Goal: Task Accomplishment & Management: Complete application form

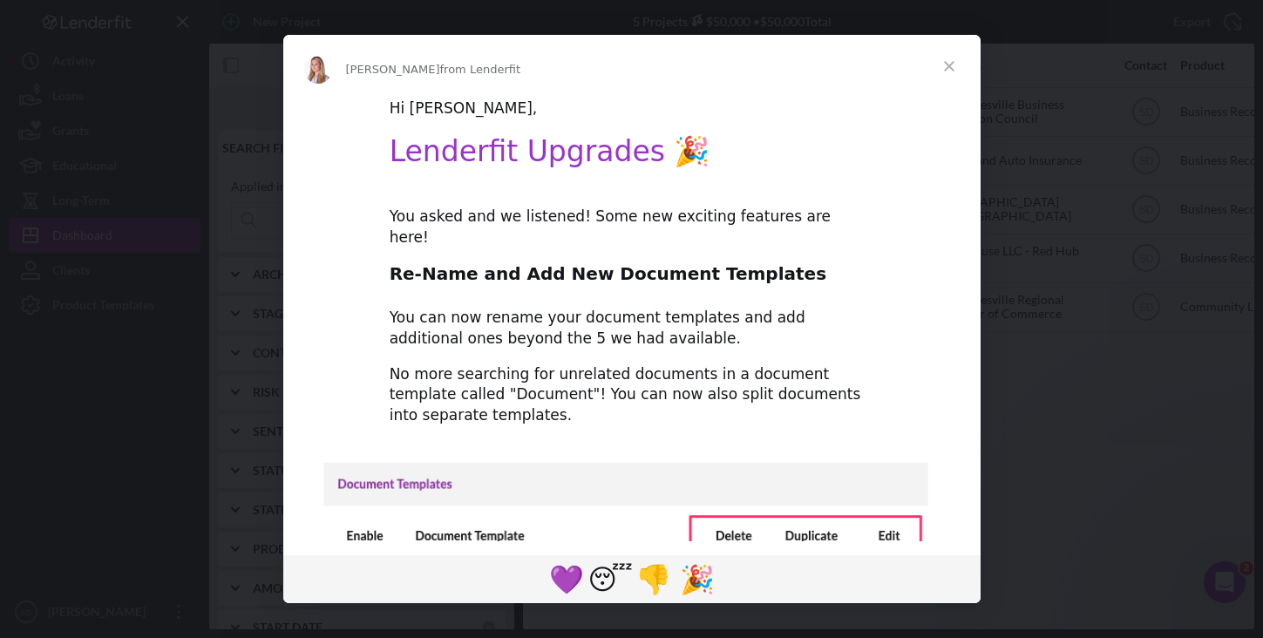
click at [946, 60] on span "Close" at bounding box center [949, 66] width 63 height 63
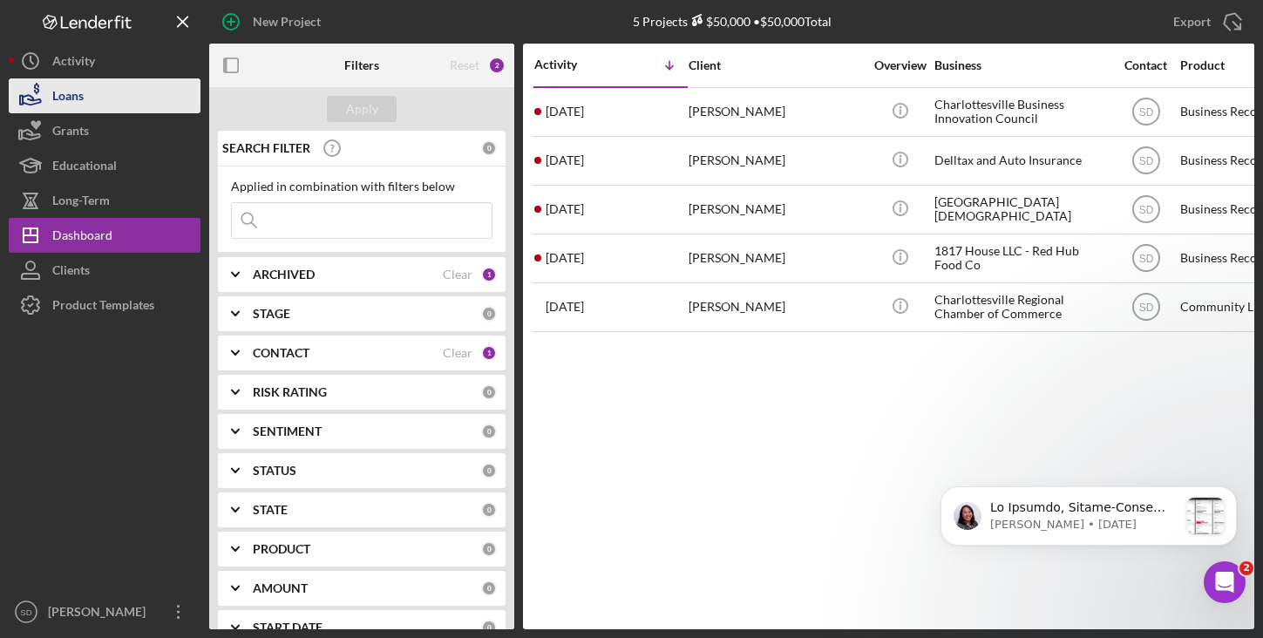
click at [74, 96] on div "Loans" at bounding box center [67, 97] width 31 height 39
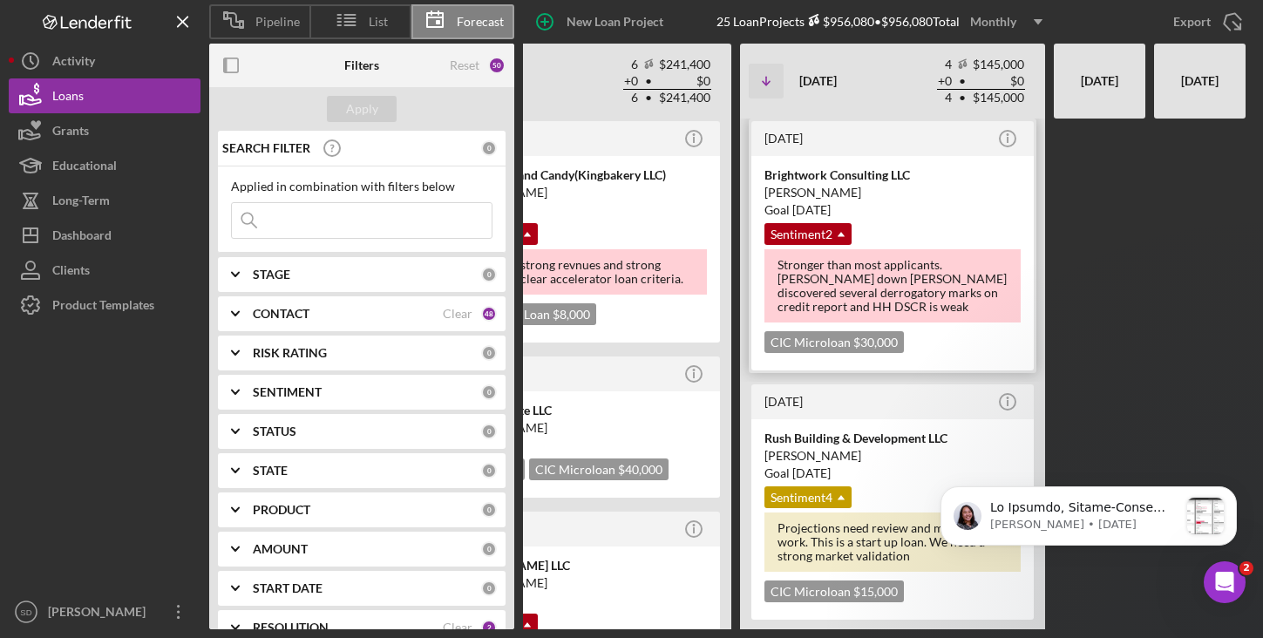
click at [829, 197] on div "[PERSON_NAME]" at bounding box center [892, 192] width 256 height 17
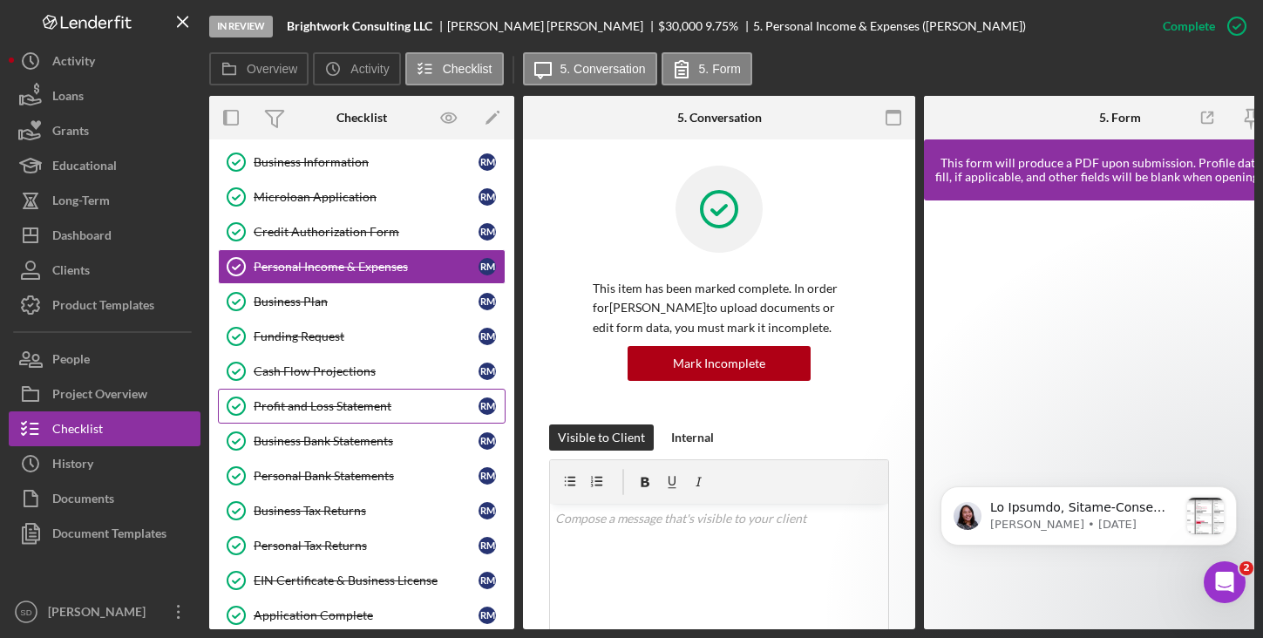
scroll to position [72, 0]
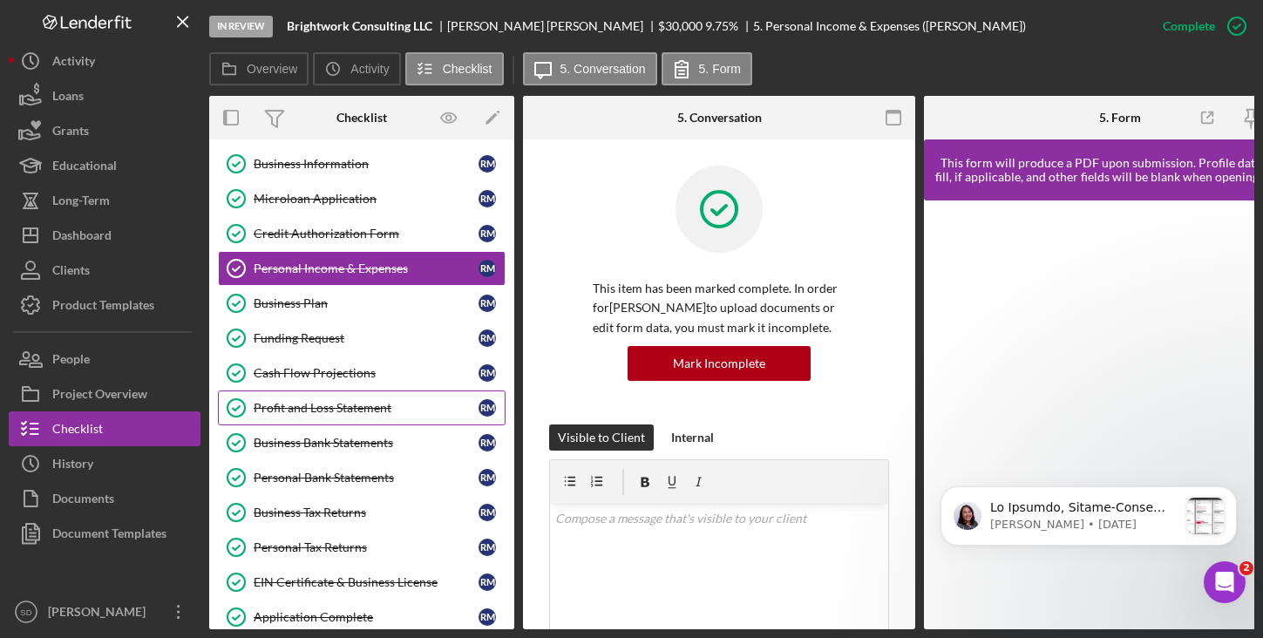
click at [322, 411] on div "Profit and Loss Statement" at bounding box center [366, 408] width 225 height 14
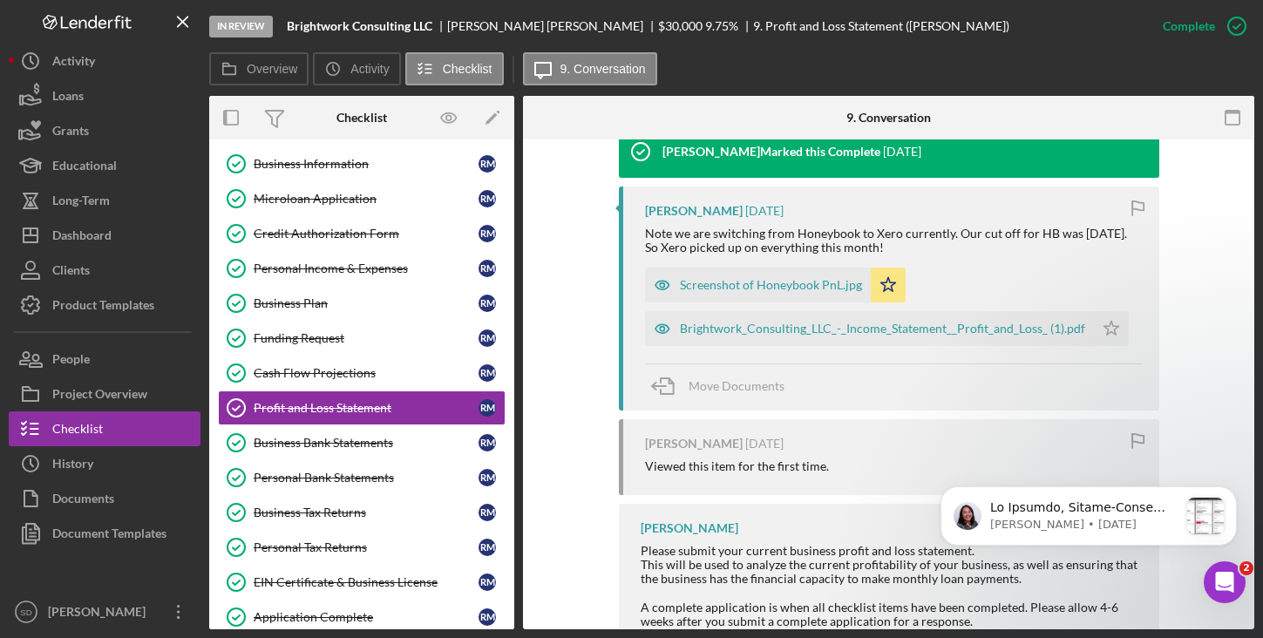
scroll to position [1472, 0]
click at [786, 335] on div "Brightwork_Consulting_LLC_-_Income_Statement__Profit_and_Loss_ (1).pdf" at bounding box center [882, 328] width 405 height 14
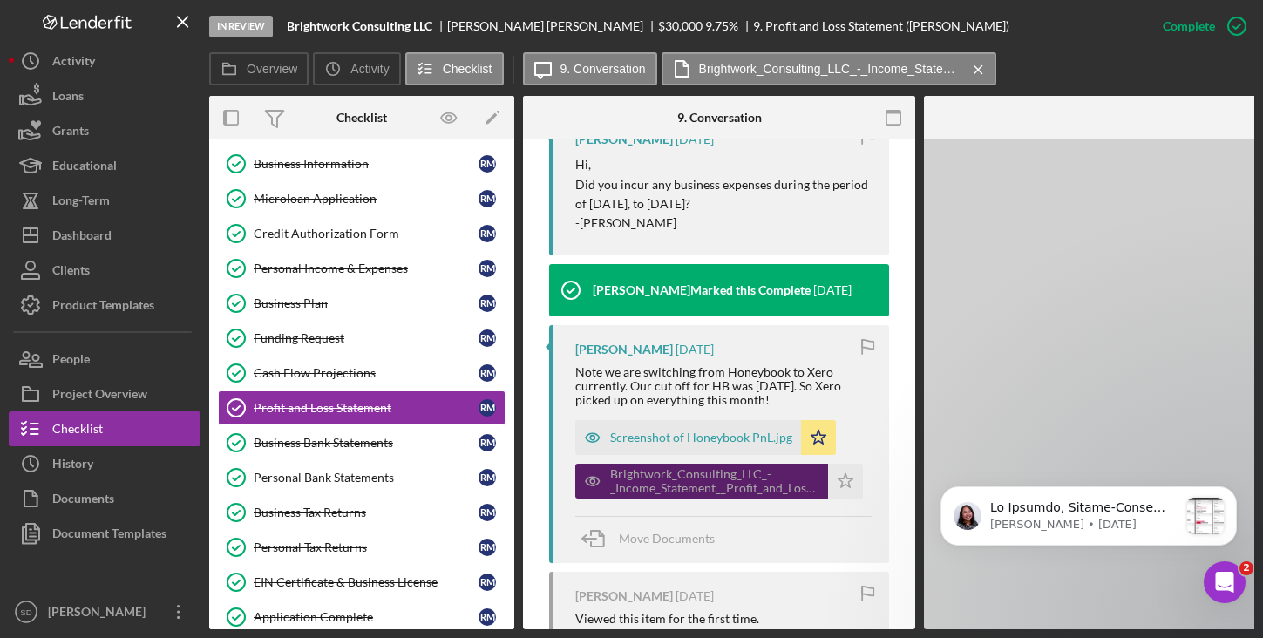
scroll to position [1611, 0]
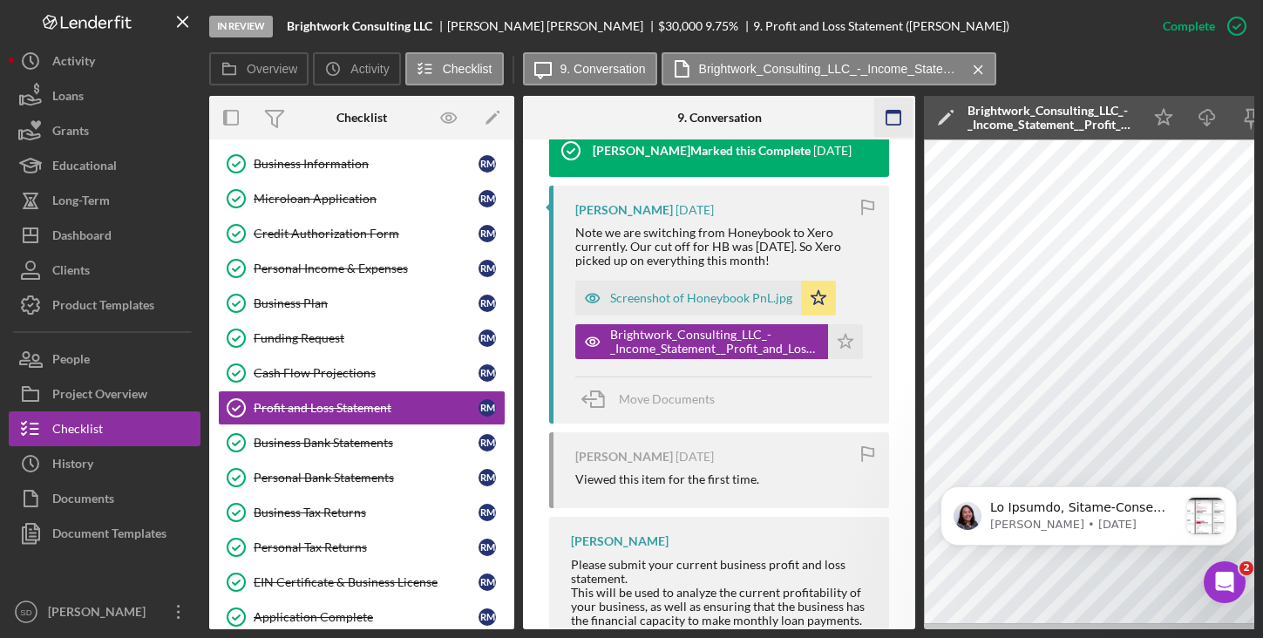
click at [895, 109] on icon "button" at bounding box center [893, 117] width 39 height 39
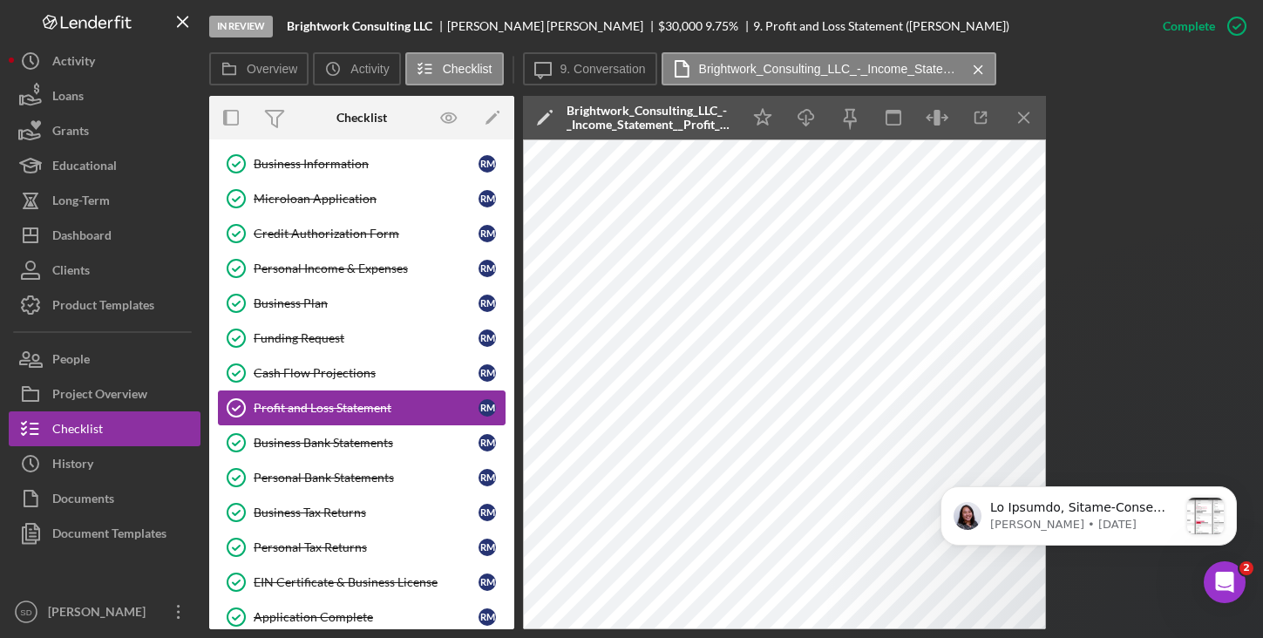
click at [295, 404] on div "Profit and Loss Statement" at bounding box center [366, 408] width 225 height 14
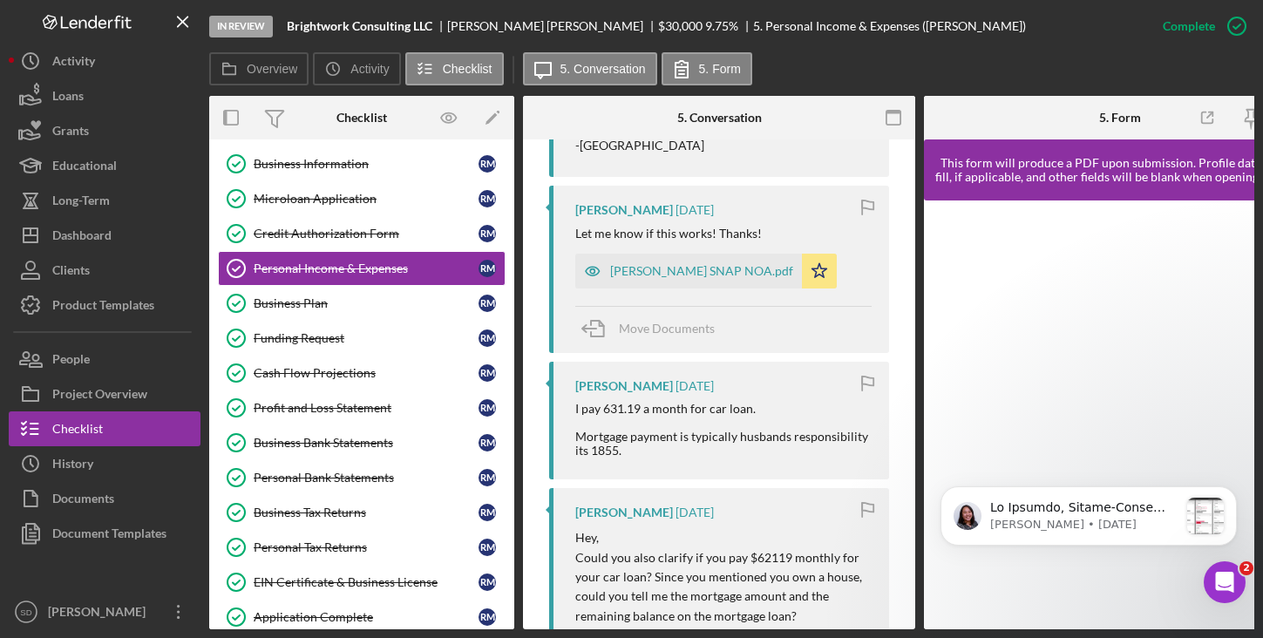
scroll to position [688, 0]
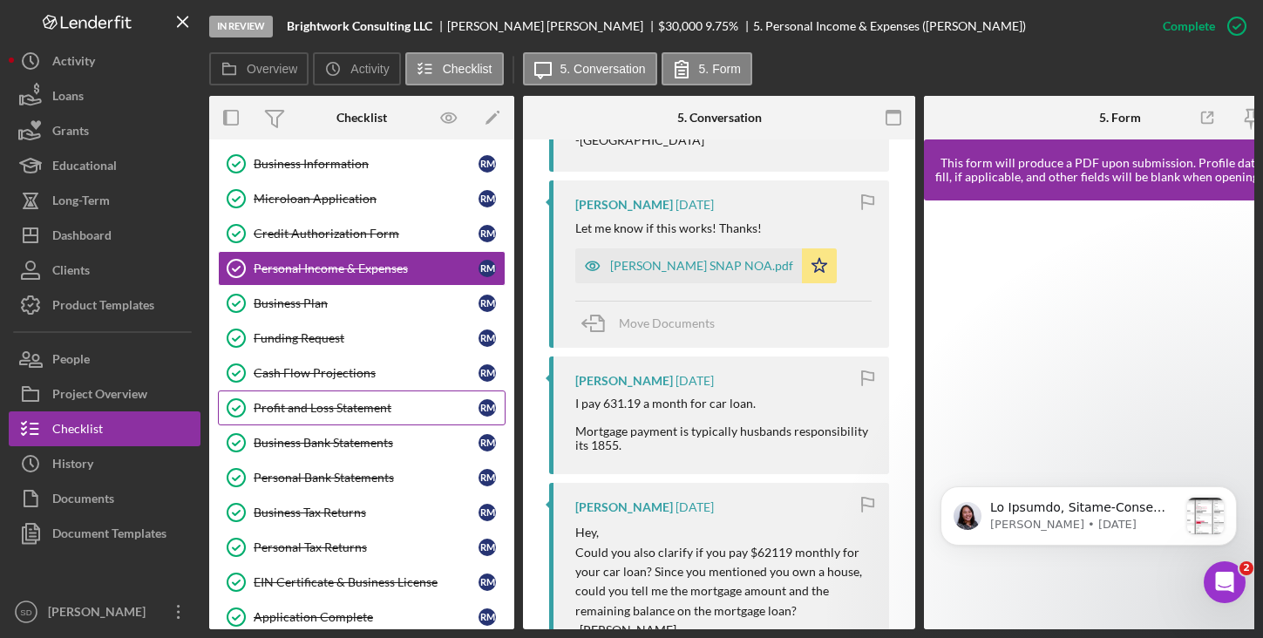
click at [349, 410] on div "Profit and Loss Statement" at bounding box center [366, 408] width 225 height 14
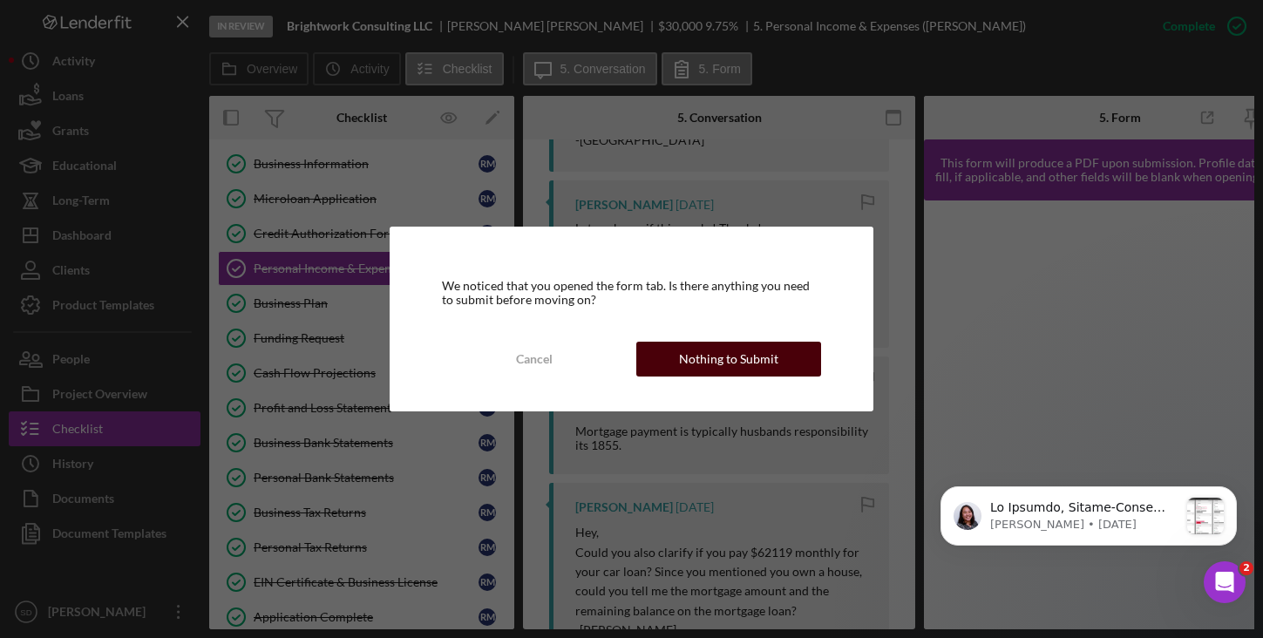
click at [705, 361] on div "Nothing to Submit" at bounding box center [728, 359] width 99 height 35
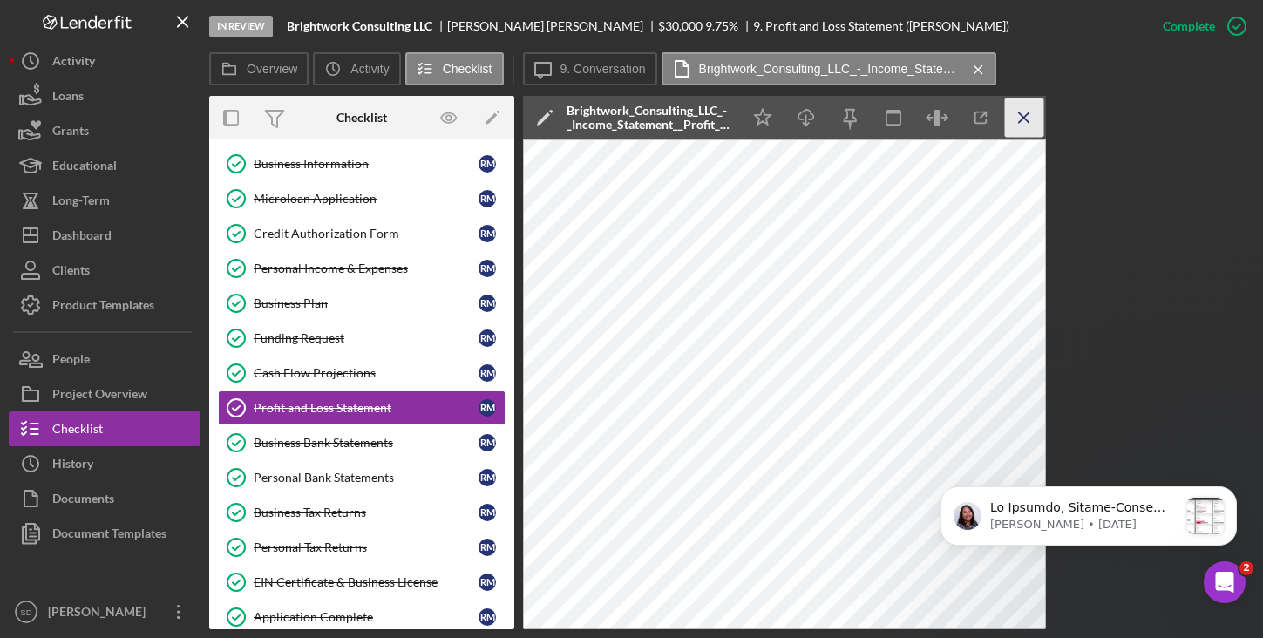
click at [1020, 130] on icon "Icon/Menu Close" at bounding box center [1024, 117] width 39 height 39
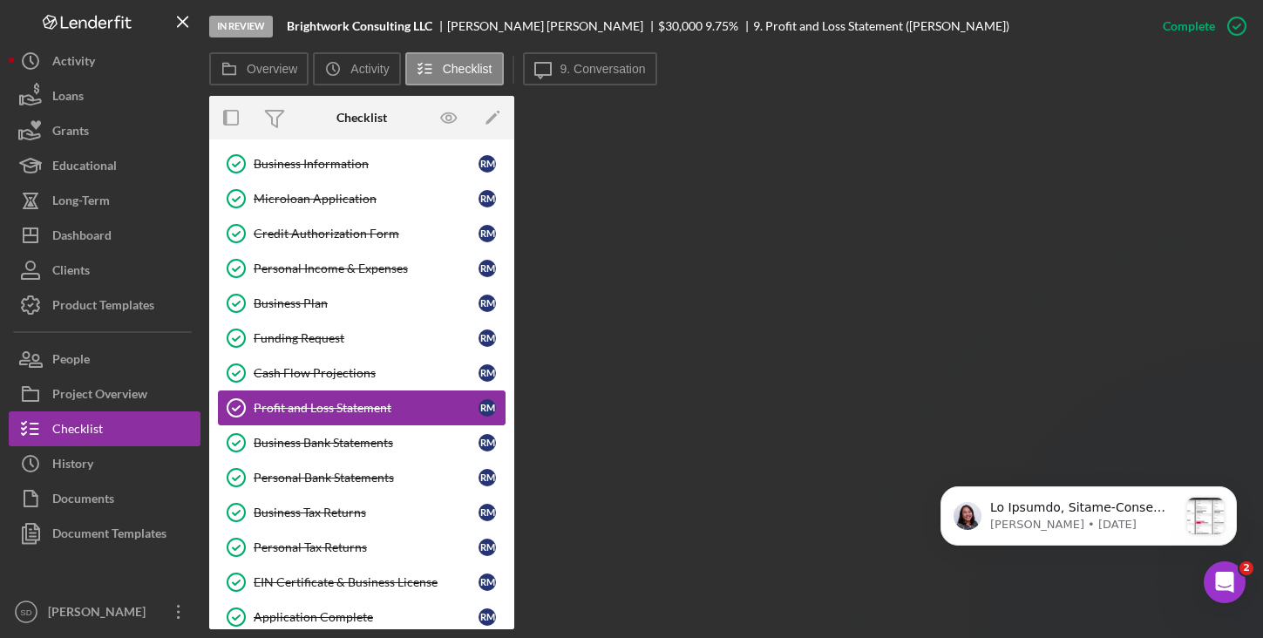
click at [302, 412] on div "Profit and Loss Statement" at bounding box center [366, 408] width 225 height 14
click at [307, 411] on div "Profit and Loss Statement" at bounding box center [366, 408] width 225 height 14
click at [304, 378] on div "Cash Flow Projections" at bounding box center [366, 373] width 225 height 14
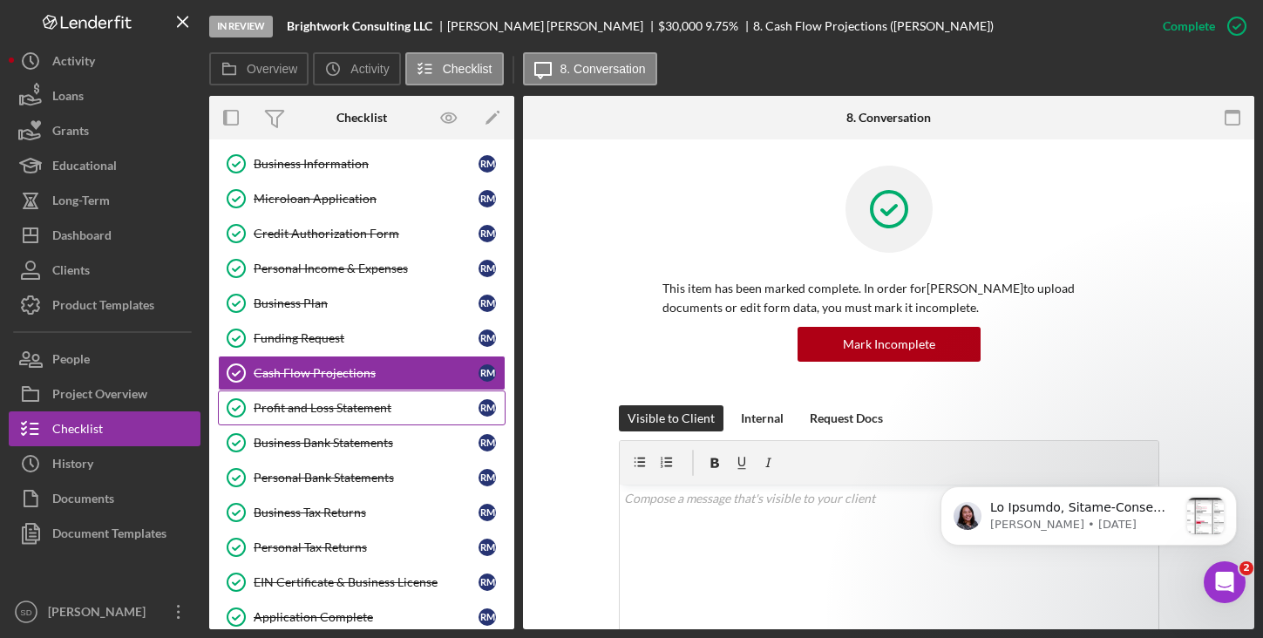
click at [308, 402] on div "Profit and Loss Statement" at bounding box center [366, 408] width 225 height 14
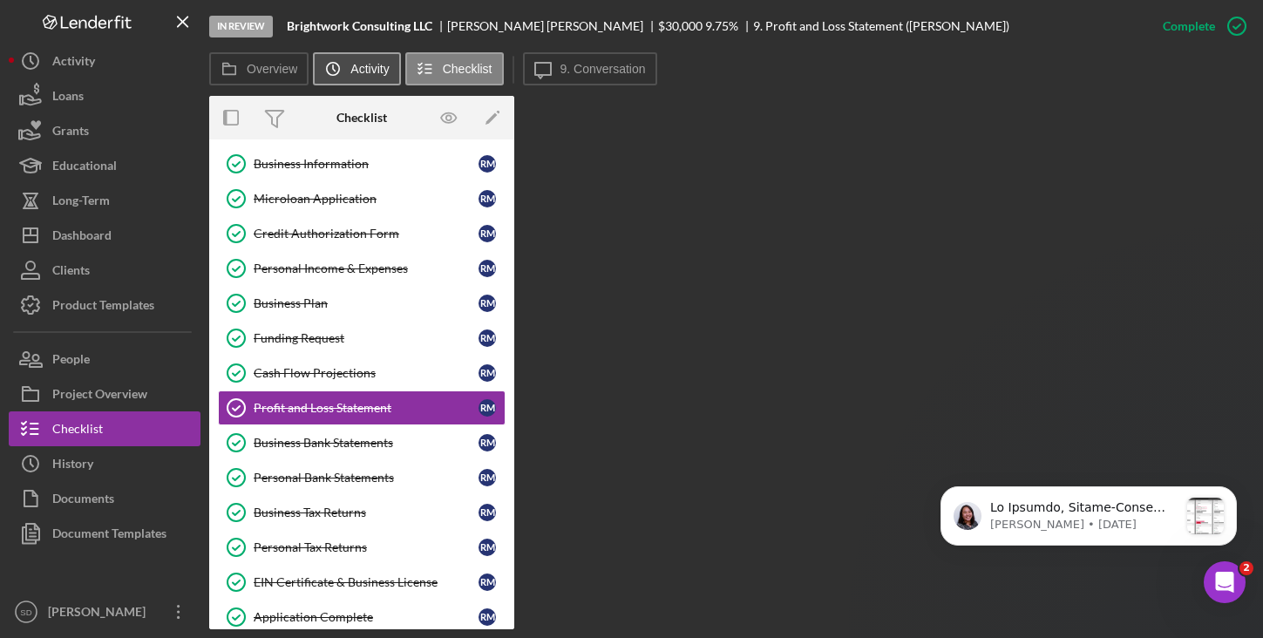
click at [342, 68] on icon "Icon/History" at bounding box center [332, 68] width 35 height 35
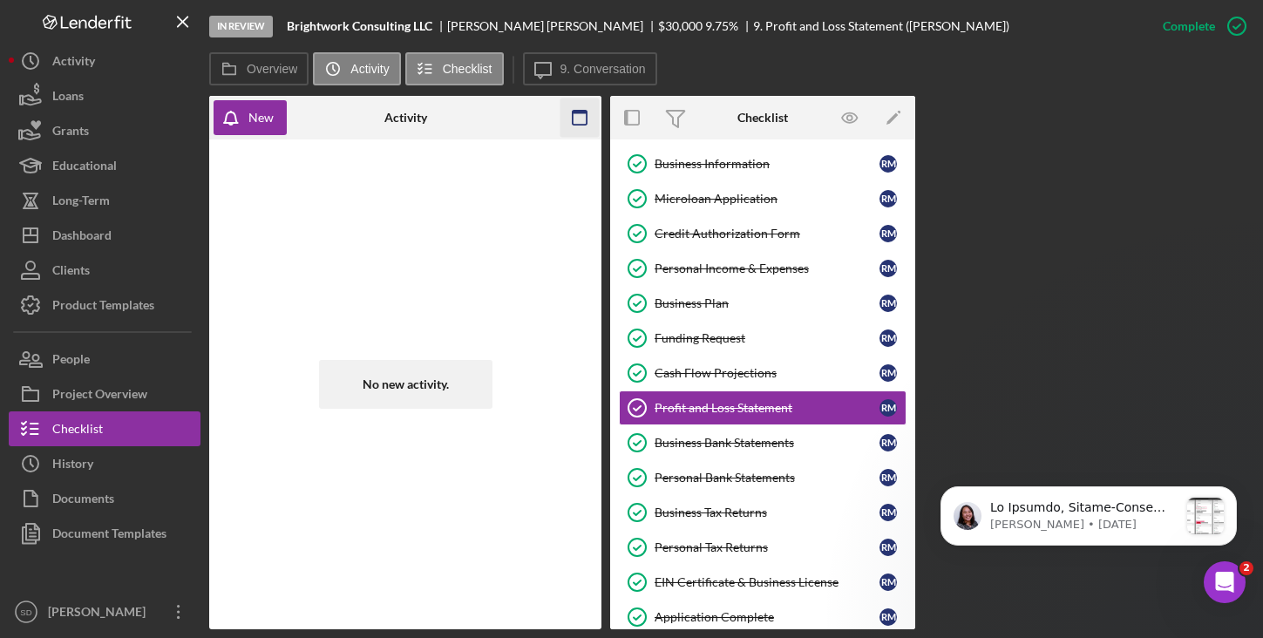
click at [582, 114] on icon "button" at bounding box center [579, 117] width 39 height 39
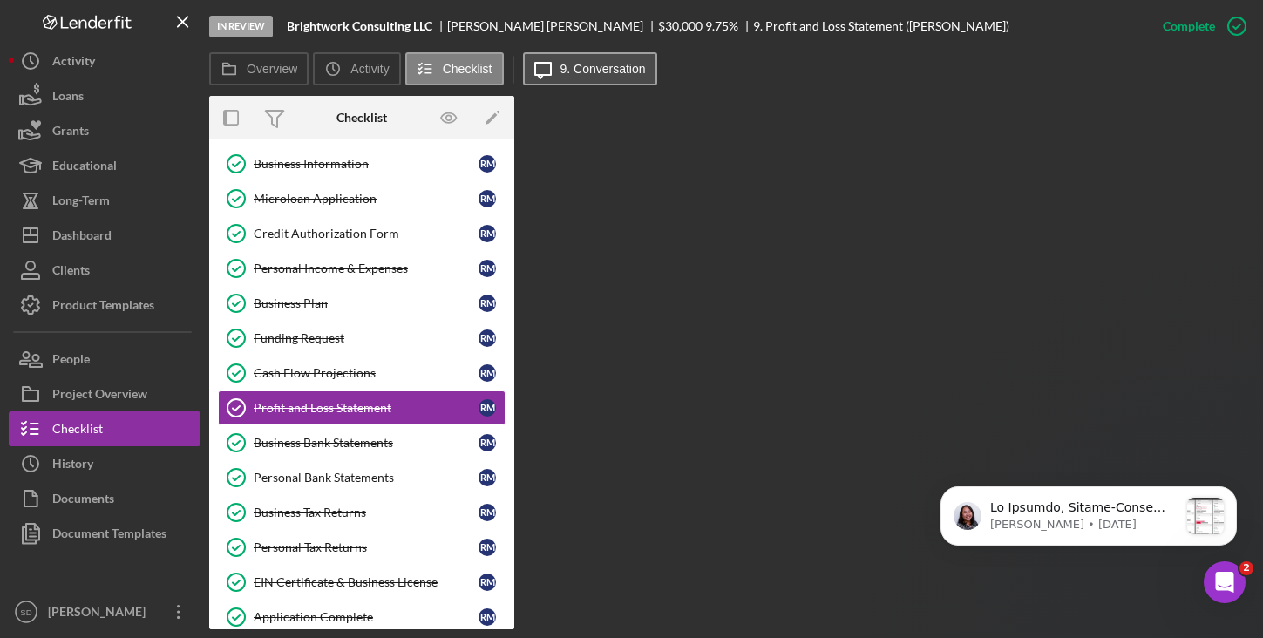
click at [573, 76] on button "Icon/Message 9. Conversation" at bounding box center [590, 68] width 134 height 33
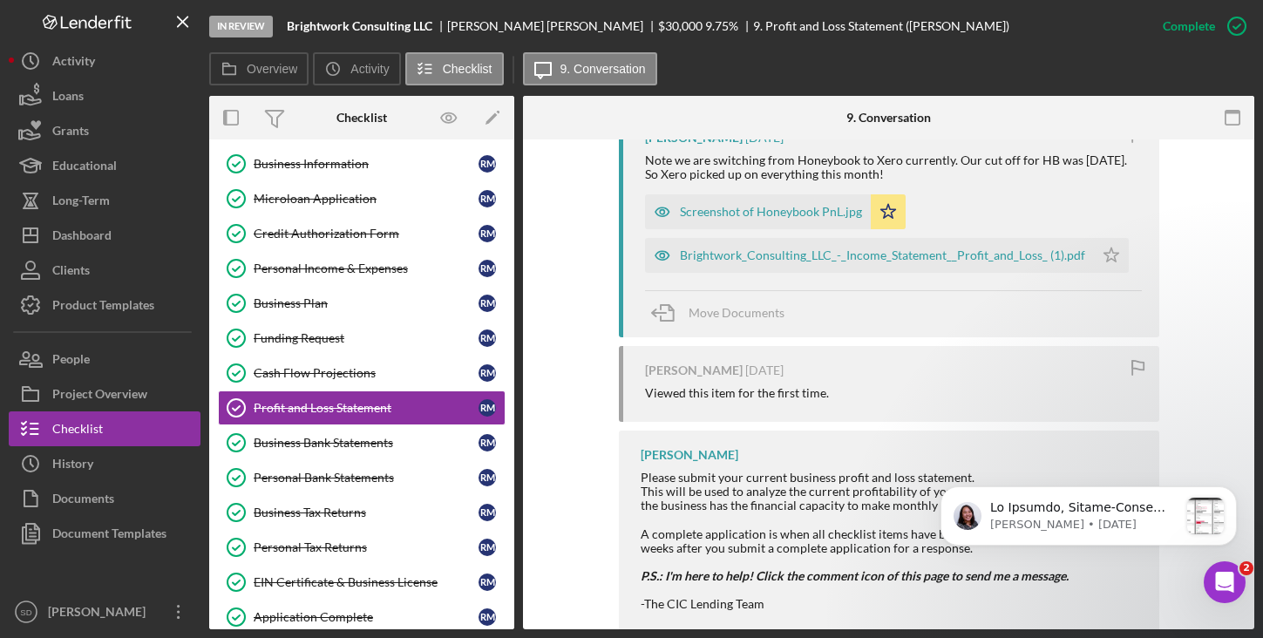
scroll to position [1585, 0]
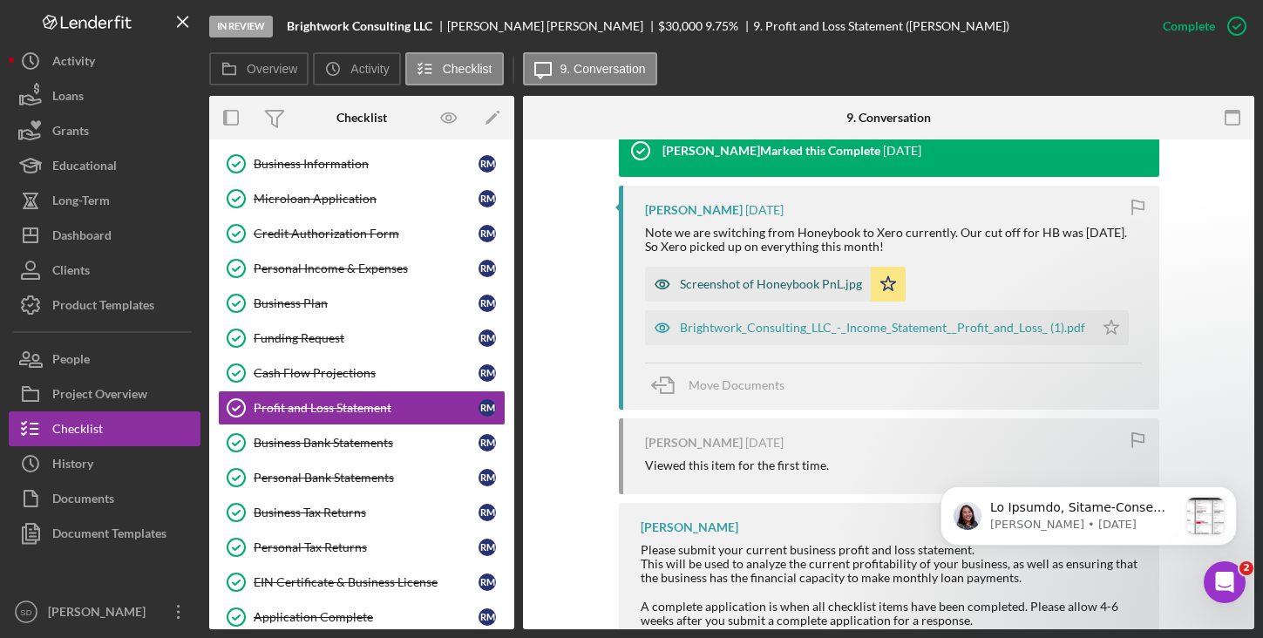
click at [730, 291] on div "Screenshot of Honeybook PnL.jpg" at bounding box center [771, 284] width 182 height 14
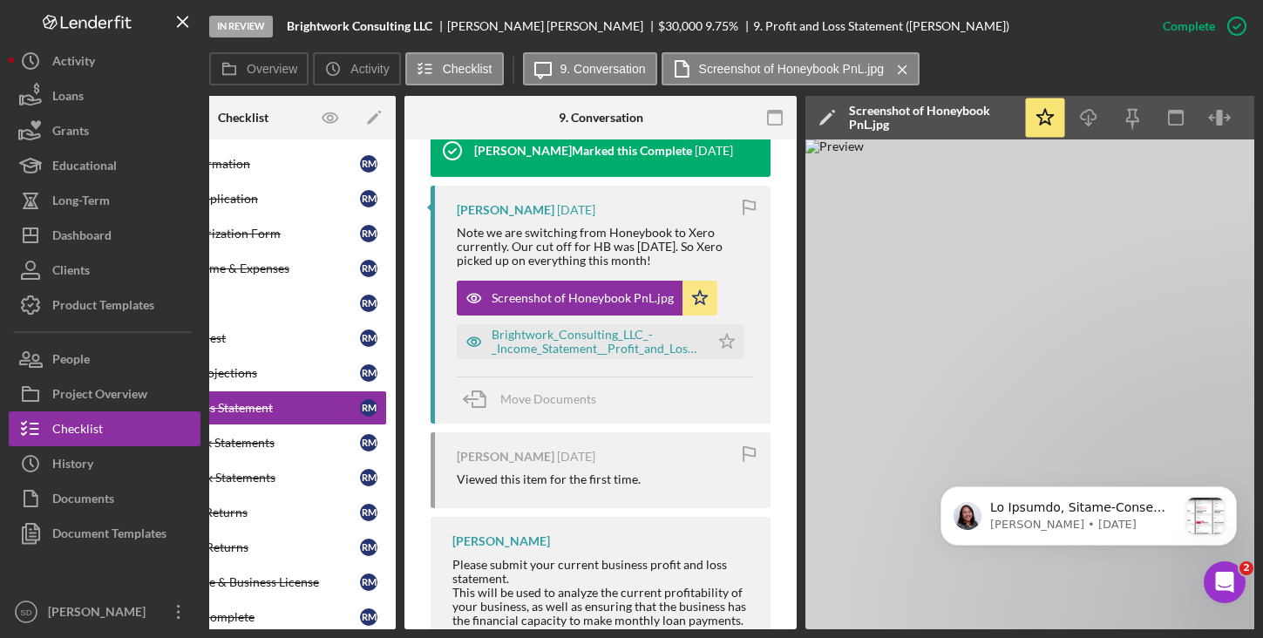
scroll to position [0, 193]
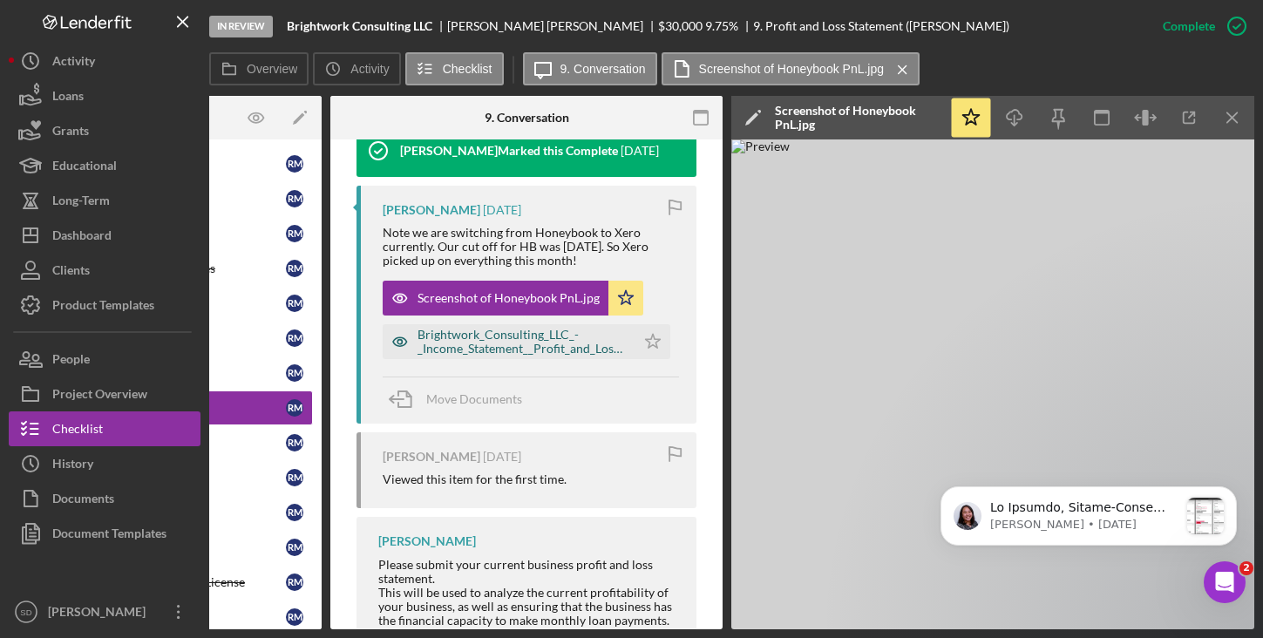
click at [523, 356] on div "Brightwork_Consulting_LLC_-_Income_Statement__Profit_and_Loss_ (1).pdf" at bounding box center [521, 342] width 209 height 28
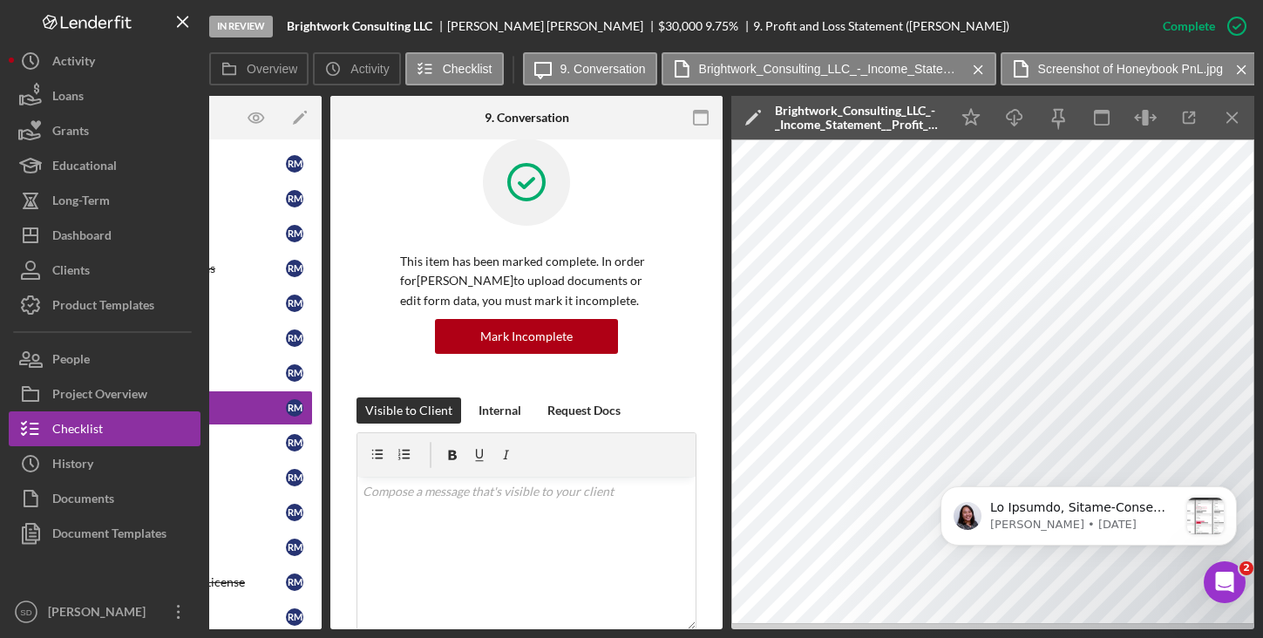
scroll to position [0, 0]
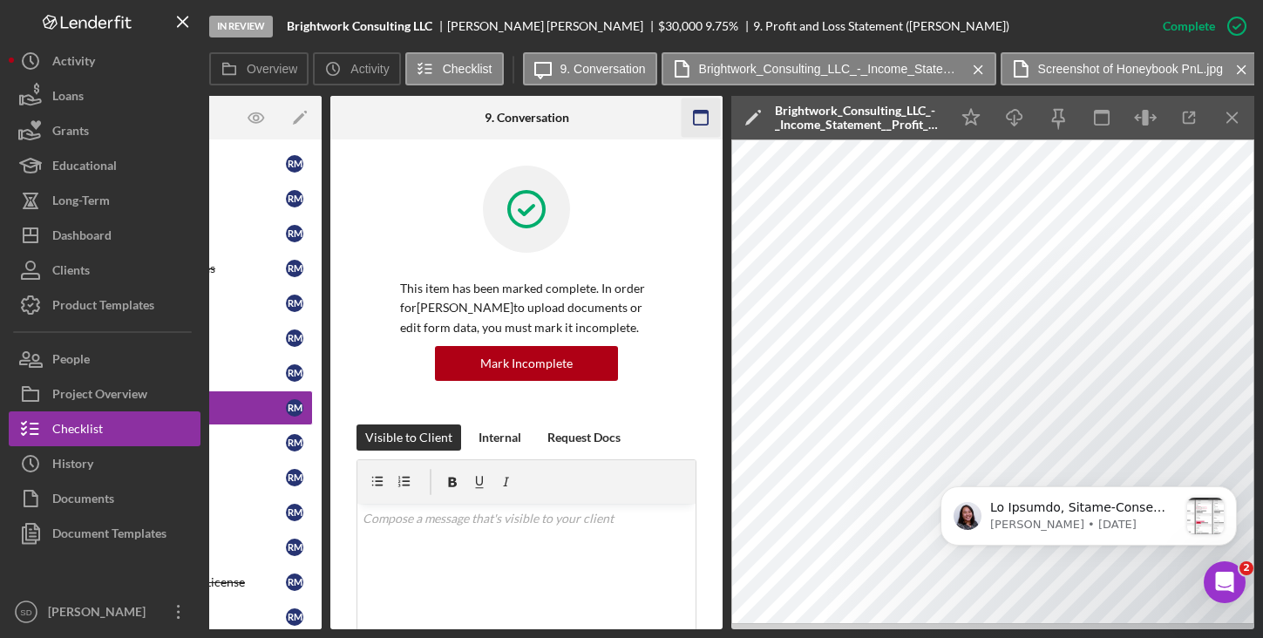
click at [703, 117] on icon "button" at bounding box center [700, 117] width 39 height 39
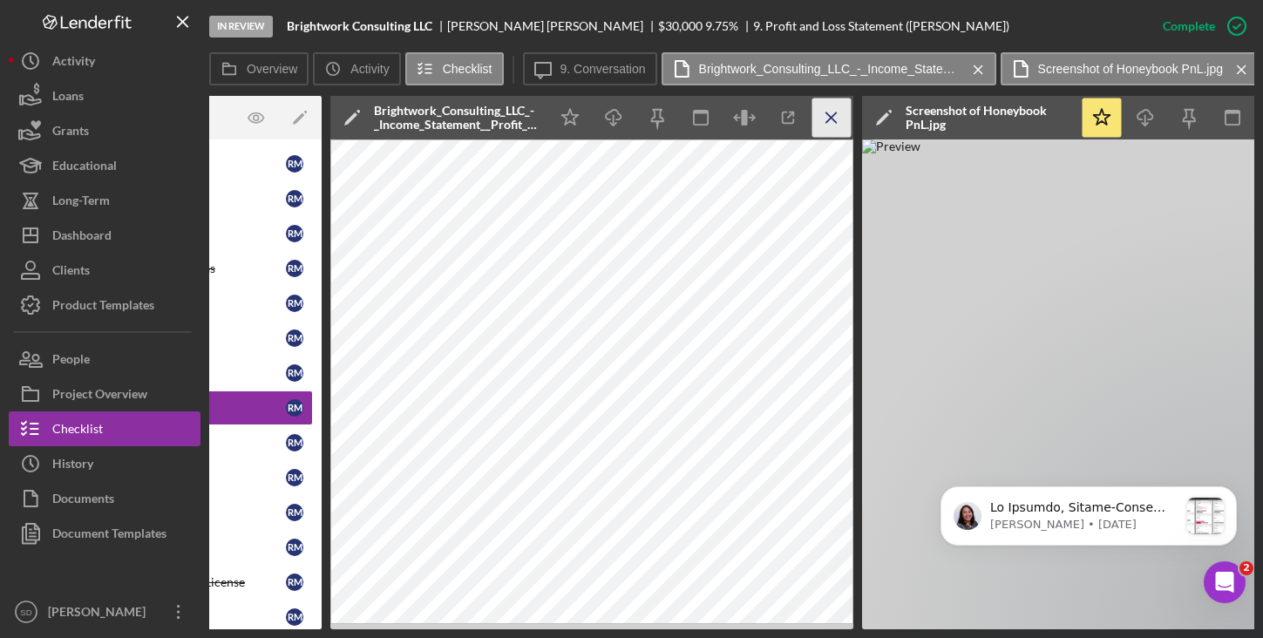
click at [837, 121] on icon "Icon/Menu Close" at bounding box center [831, 117] width 39 height 39
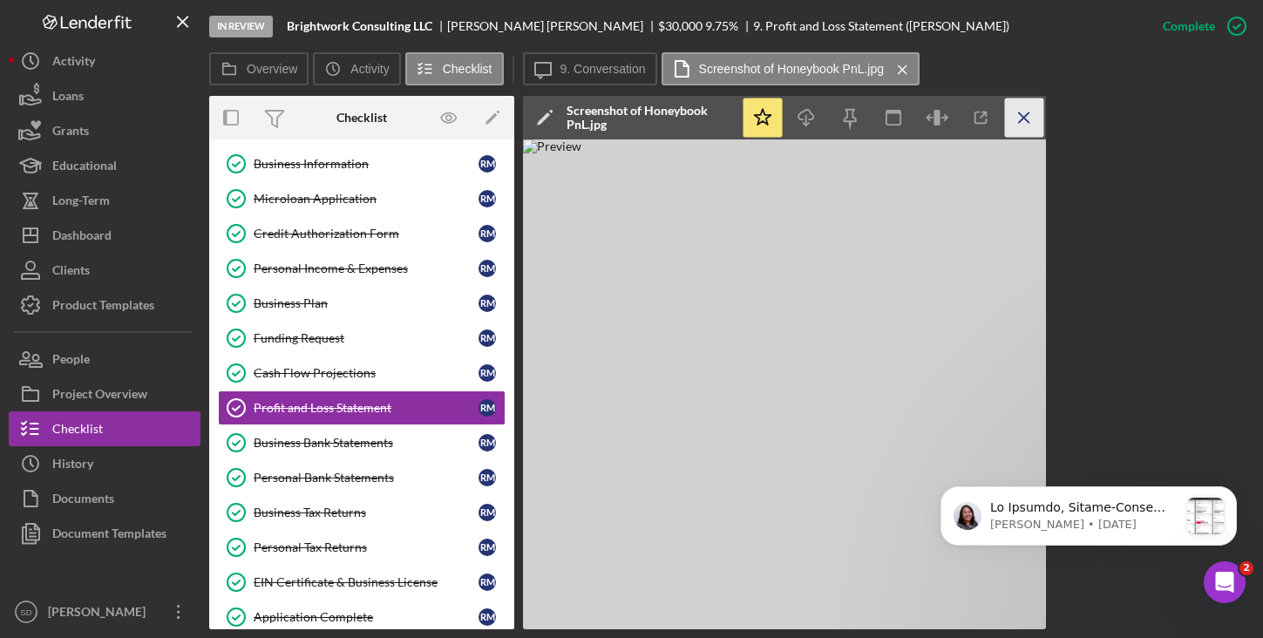
click at [1027, 118] on icon "Icon/Menu Close" at bounding box center [1024, 117] width 39 height 39
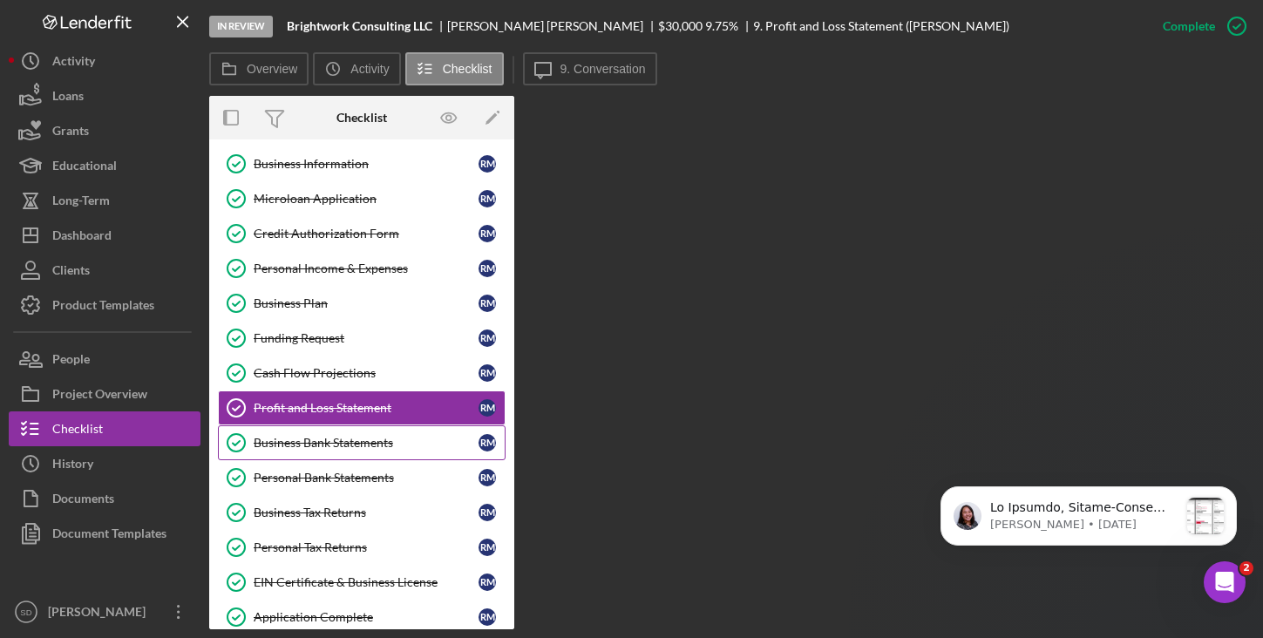
click at [311, 444] on div "Business Bank Statements" at bounding box center [366, 443] width 225 height 14
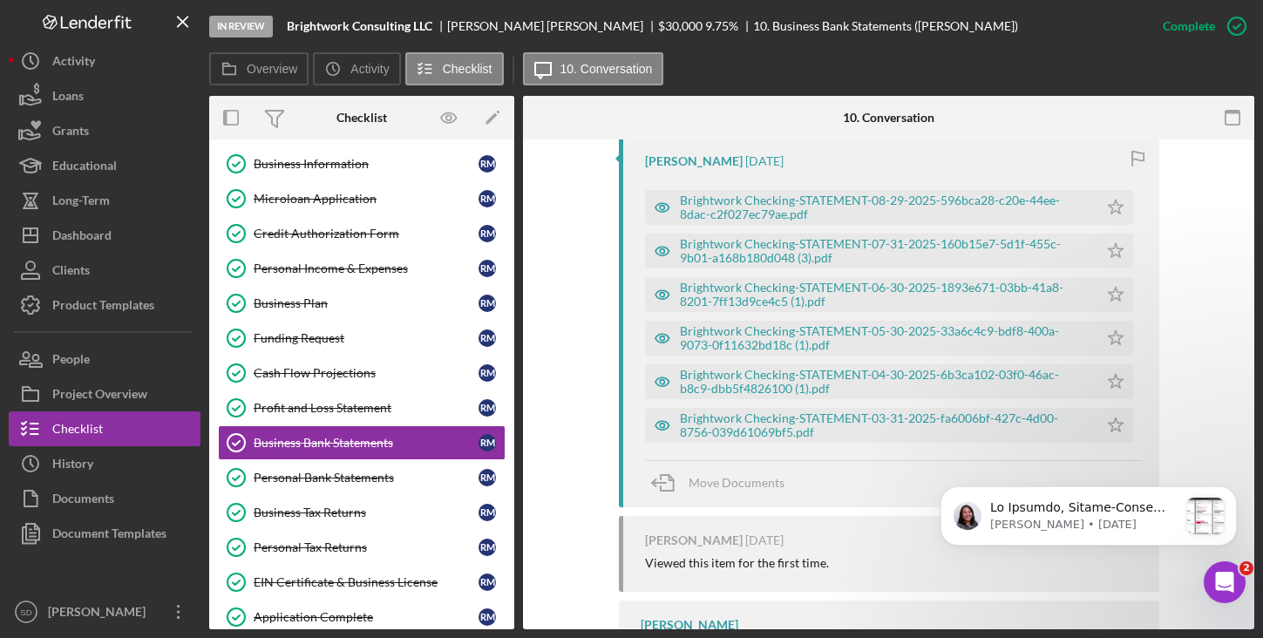
scroll to position [1084, 0]
click at [844, 201] on div "Brightwork Checking-STATEMENT-08-29-2025-596bca28-c20e-44ee-8dac-c2f027ec79ae.p…" at bounding box center [885, 207] width 410 height 28
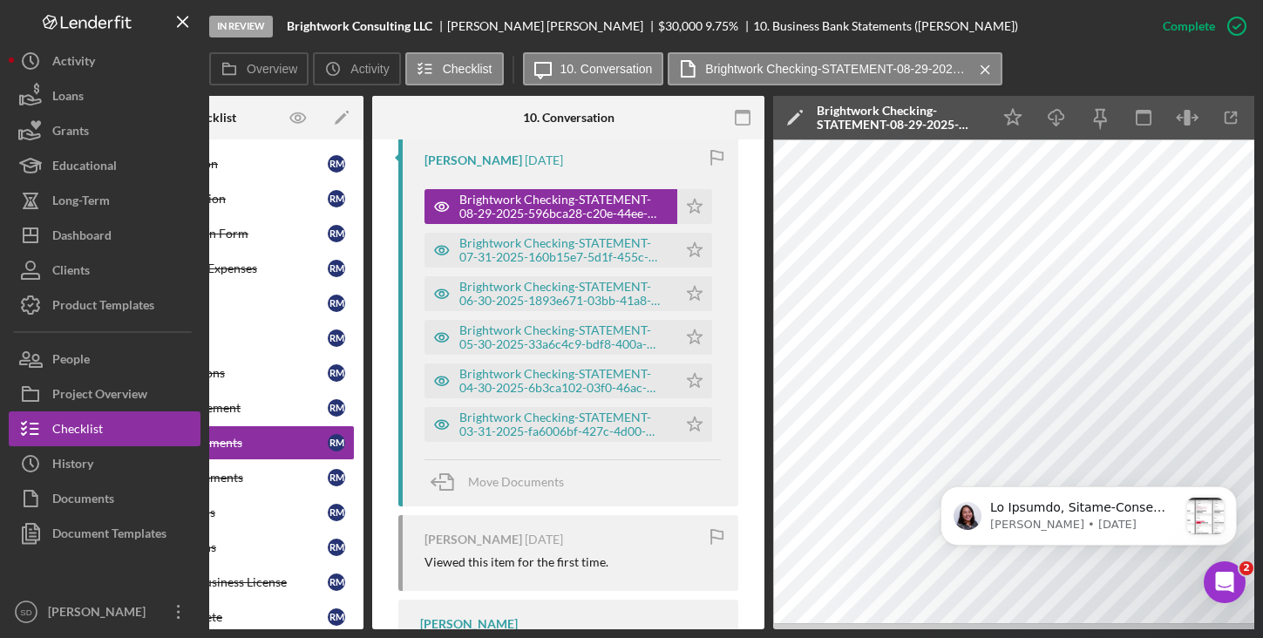
scroll to position [0, 193]
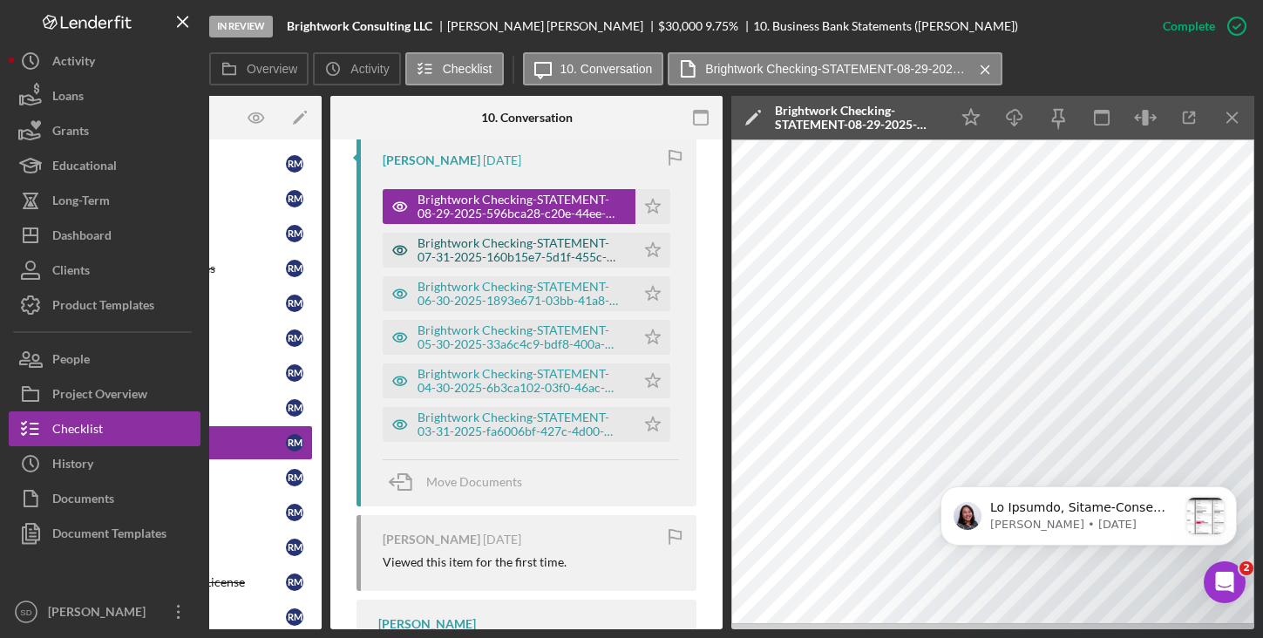
click at [545, 253] on div "Brightwork Checking-STATEMENT-07-31-2025-160b15e7-5d1f-455c-9b01-a168b180d048 (…" at bounding box center [521, 250] width 209 height 28
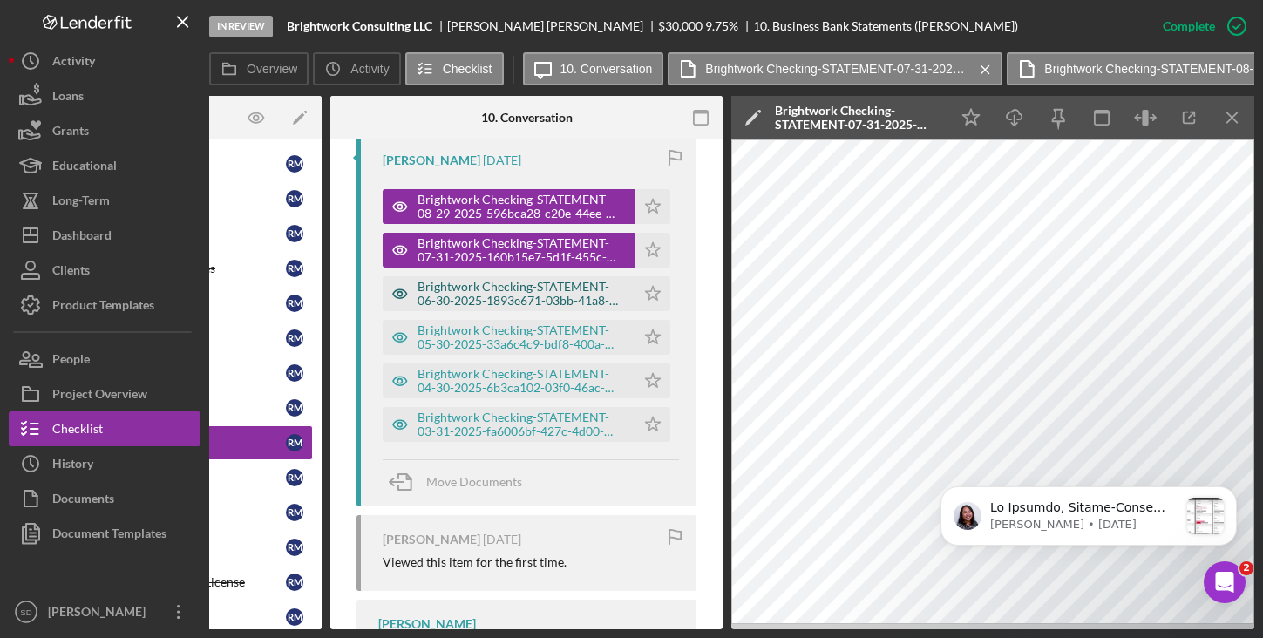
click at [549, 295] on div "Brightwork Checking-STATEMENT-06-30-2025-1893e671-03bb-41a8-8201-7ff13d9ce4c5 (…" at bounding box center [521, 294] width 209 height 28
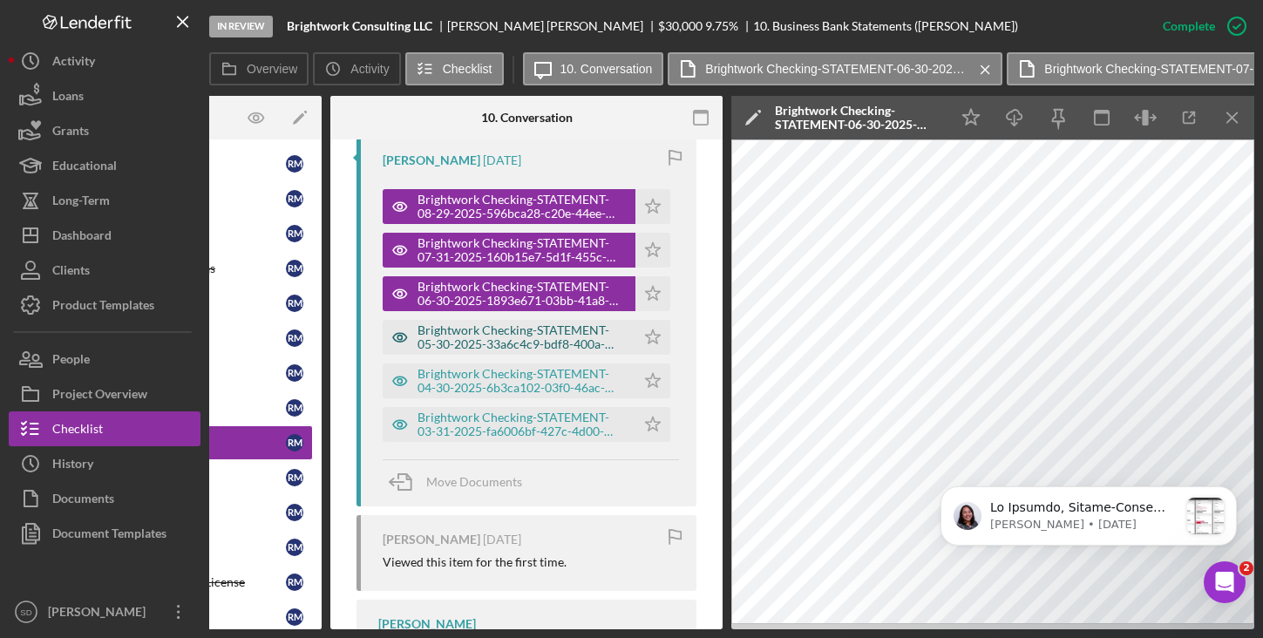
click at [512, 332] on div "Brightwork Checking-STATEMENT-05-30-2025-33a6c4c9-bdf8-400a-9073-0f11632bd18c (…" at bounding box center [521, 337] width 209 height 28
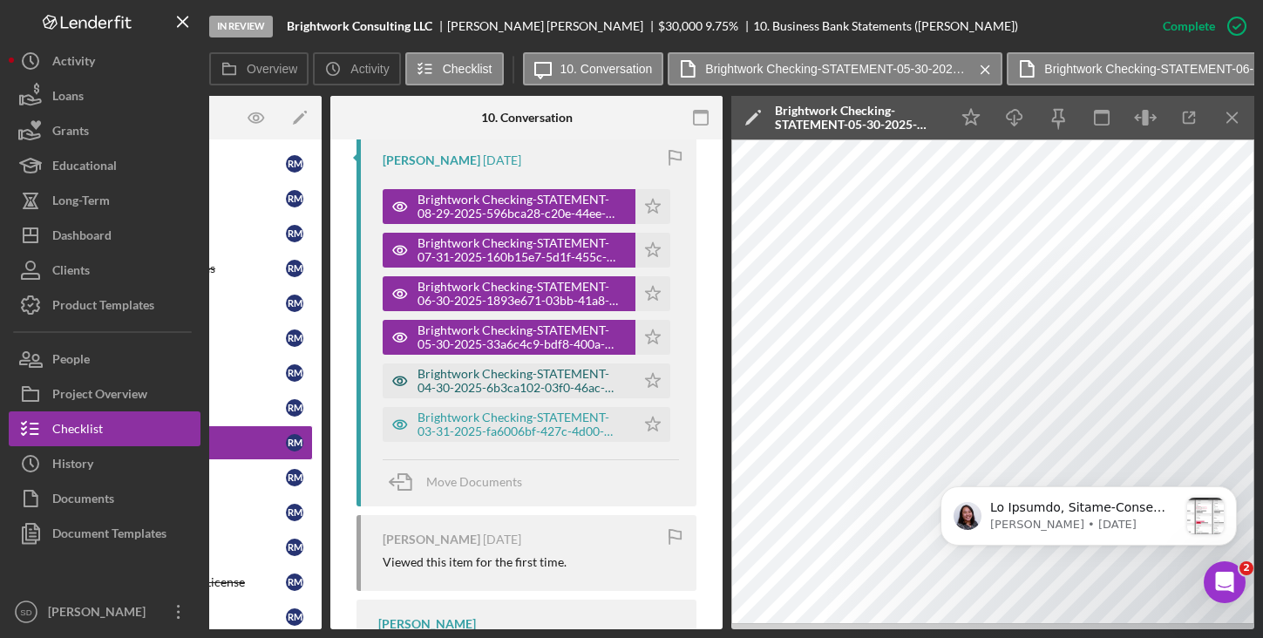
click at [543, 369] on div "Brightwork Checking-STATEMENT-04-30-2025-6b3ca102-03f0-46ac-b8c9-dbb5f4826100 (…" at bounding box center [521, 381] width 209 height 28
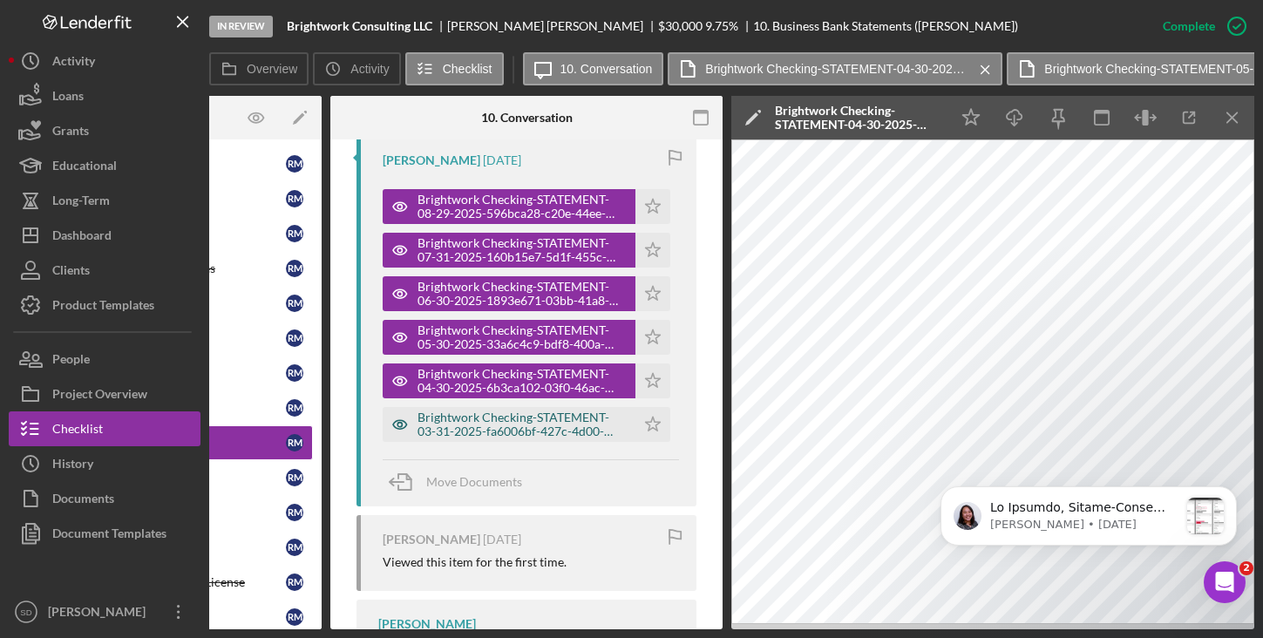
click at [522, 426] on div "Brightwork Checking-STATEMENT-03-31-2025-fa6006bf-427c-4d00-8756-039d61069bf5.p…" at bounding box center [521, 424] width 209 height 28
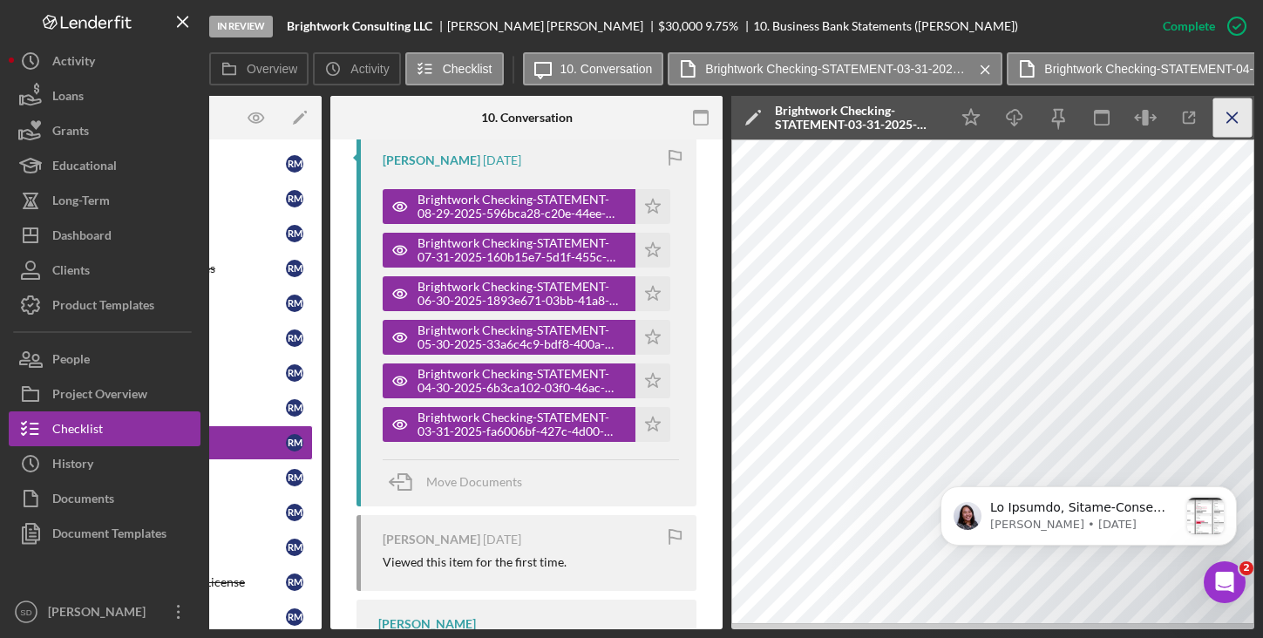
click at [1238, 120] on icon "Icon/Menu Close" at bounding box center [1232, 117] width 39 height 39
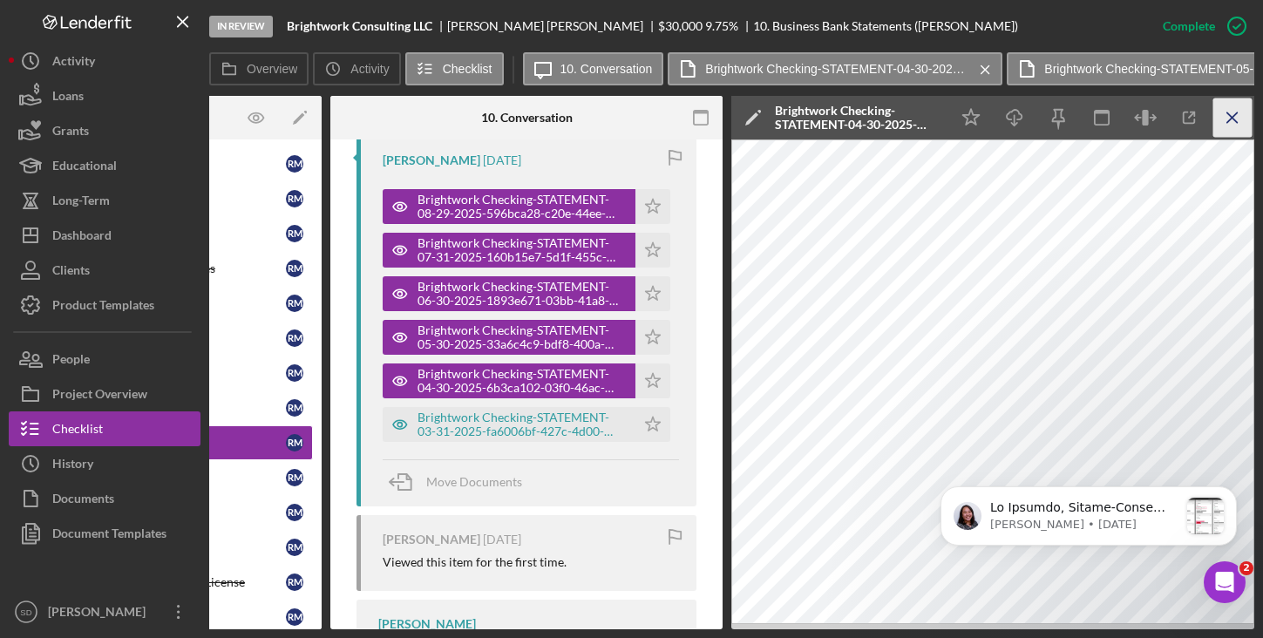
click at [1237, 132] on icon "Icon/Menu Close" at bounding box center [1232, 117] width 39 height 39
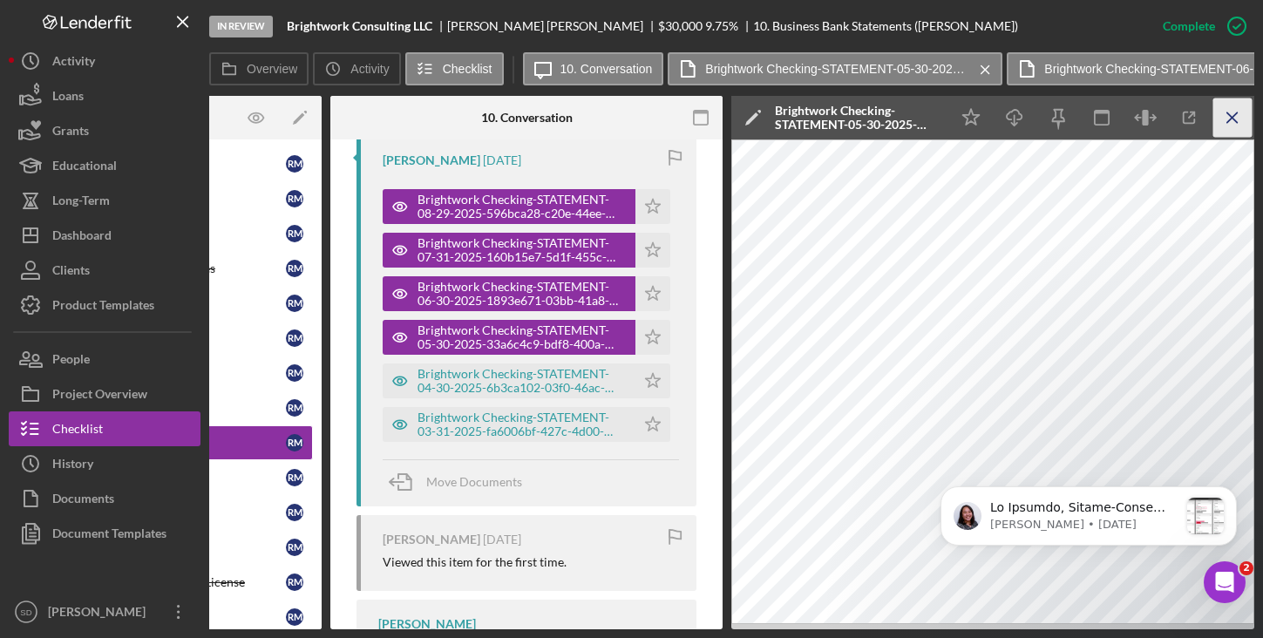
click at [1236, 125] on icon "Icon/Menu Close" at bounding box center [1232, 117] width 39 height 39
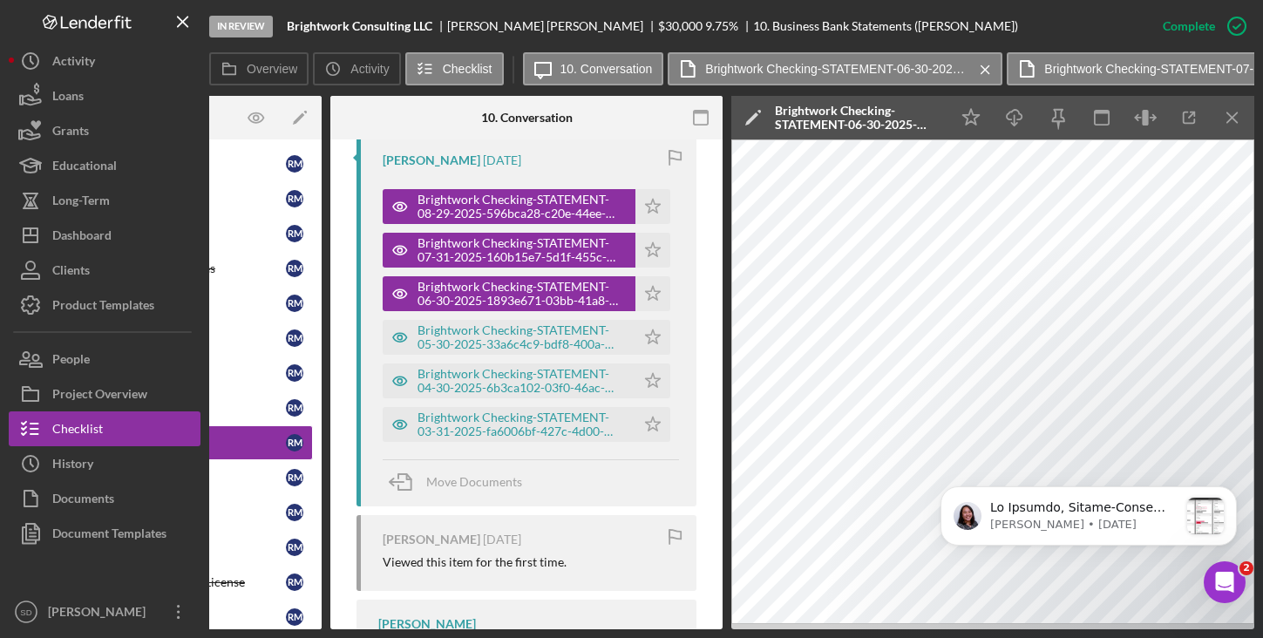
click at [1236, 125] on icon "Icon/Menu Close" at bounding box center [1232, 117] width 39 height 39
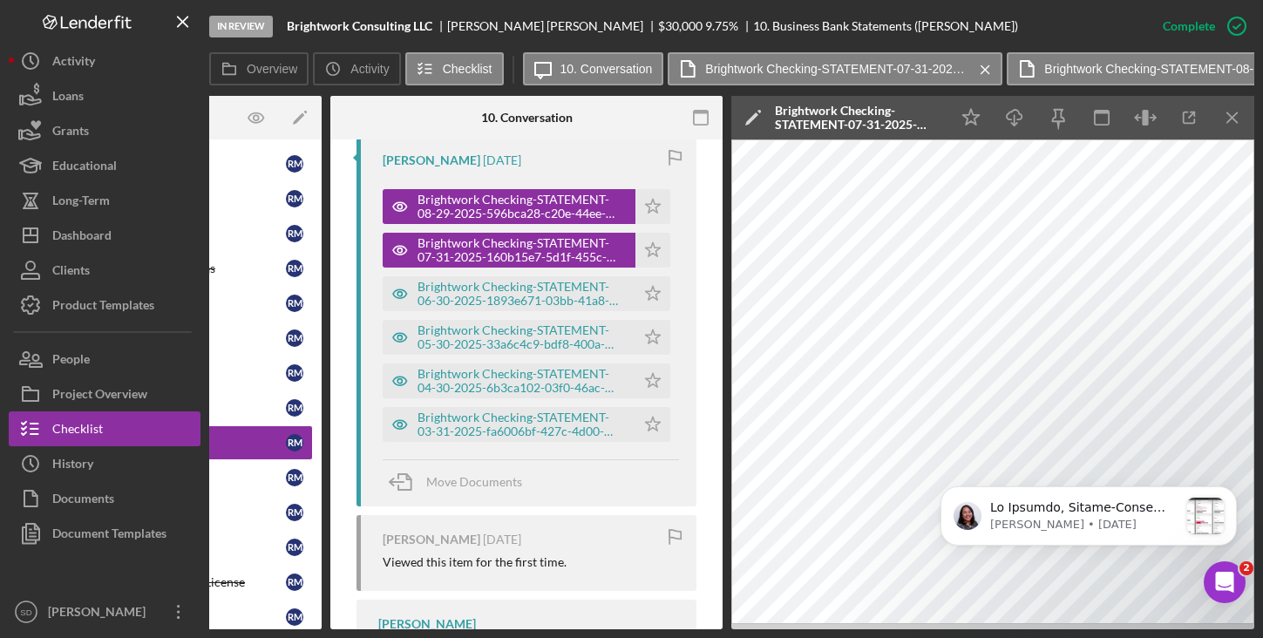
click at [1236, 125] on icon "Icon/Menu Close" at bounding box center [1232, 117] width 39 height 39
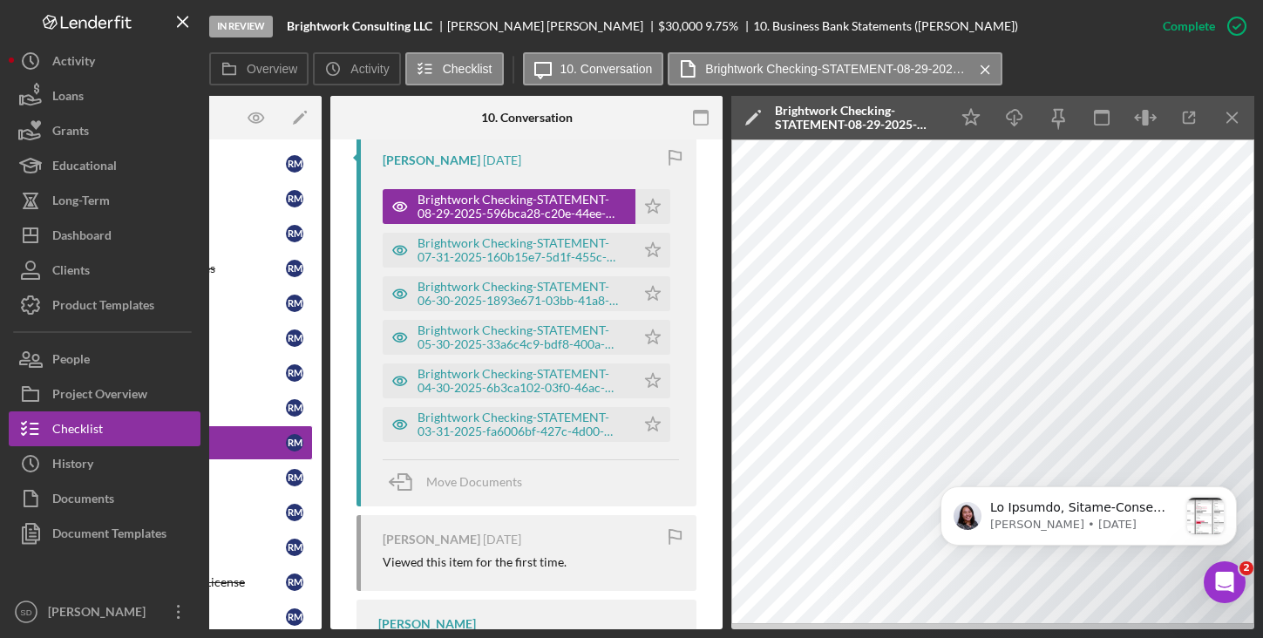
click at [1236, 125] on icon "Icon/Menu Close" at bounding box center [1232, 117] width 39 height 39
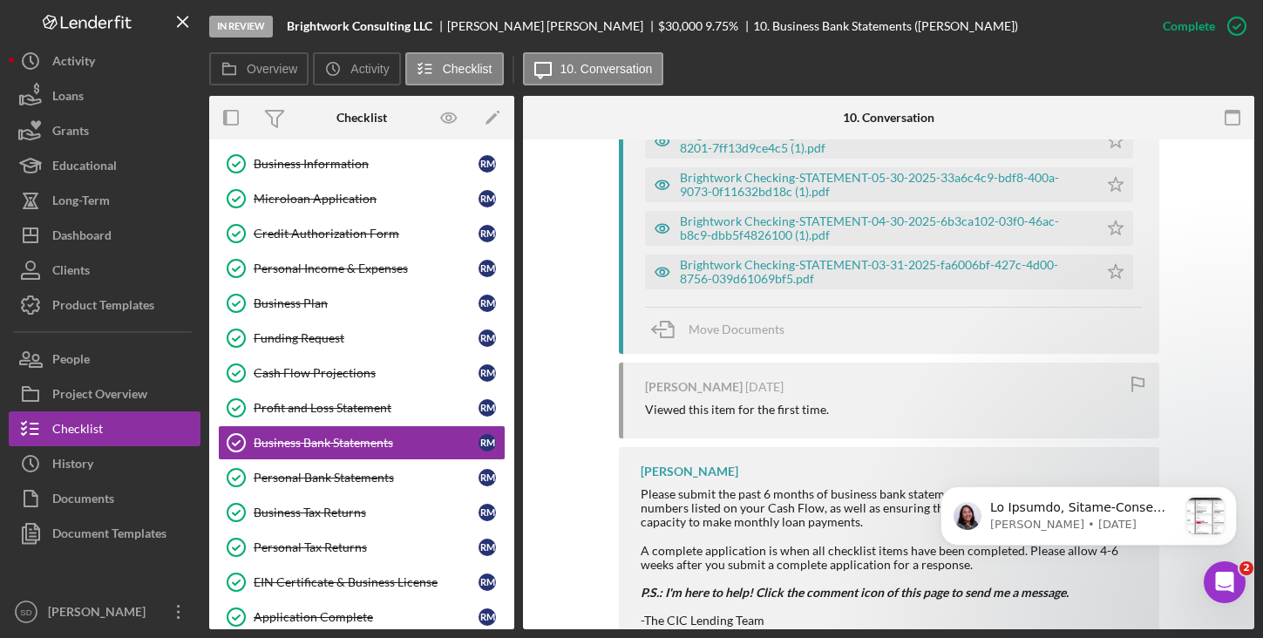
scroll to position [1291, 0]
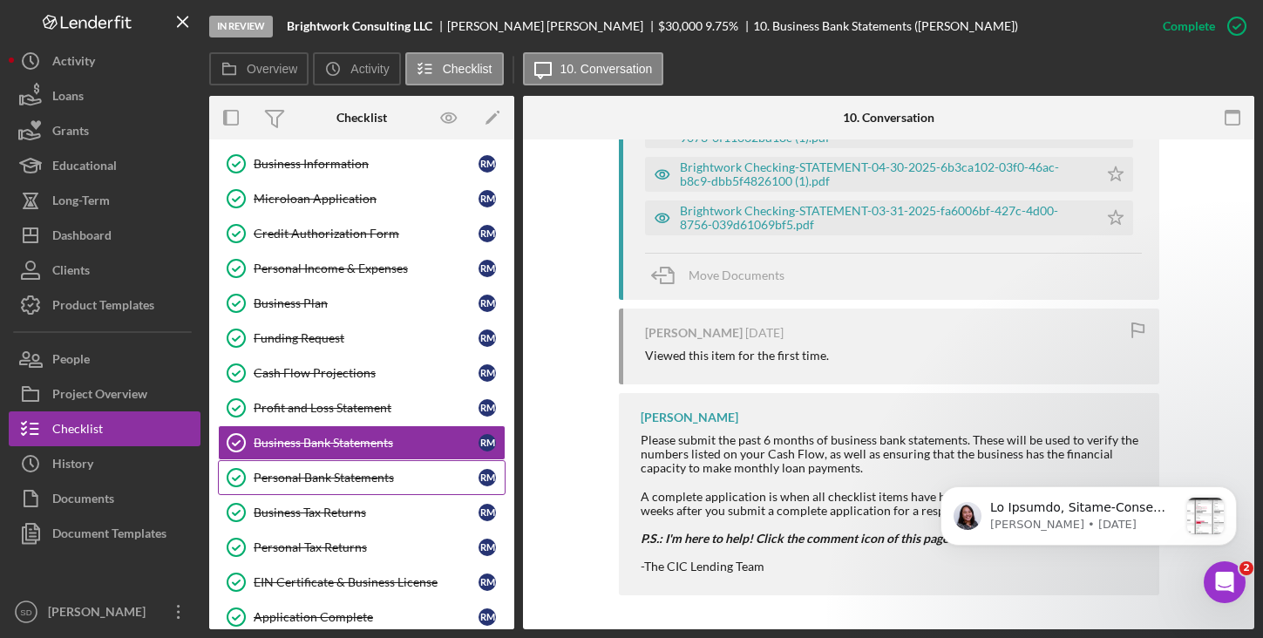
click at [316, 474] on div "Personal Bank Statements" at bounding box center [366, 478] width 225 height 14
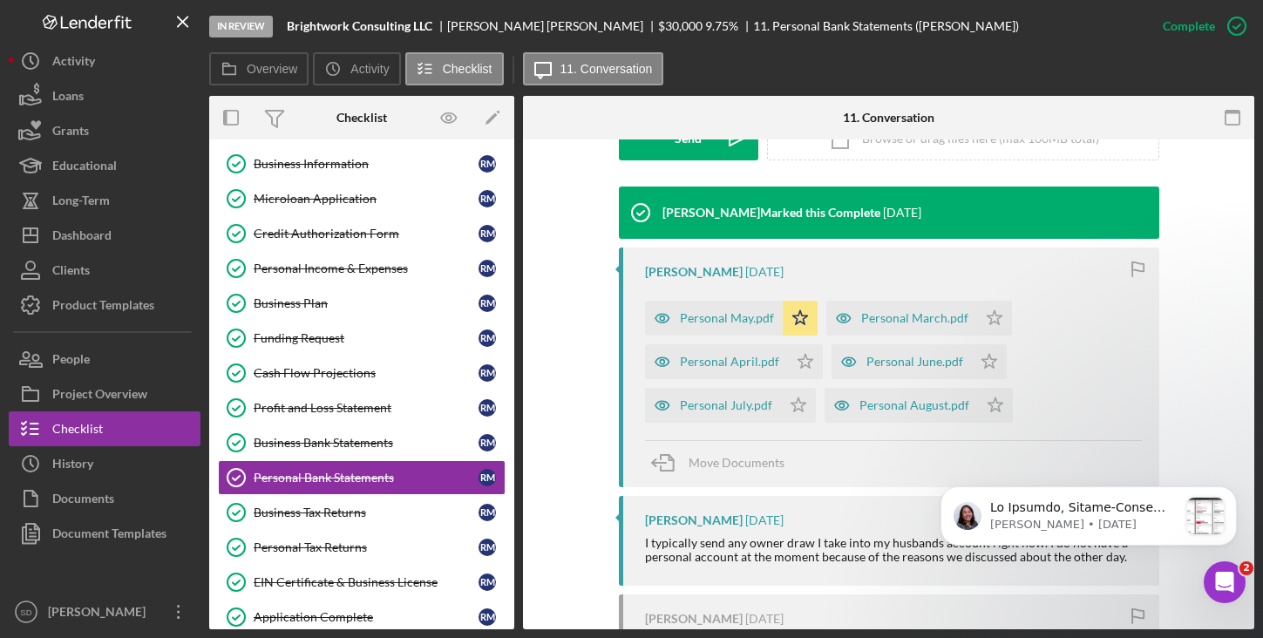
scroll to position [535, 0]
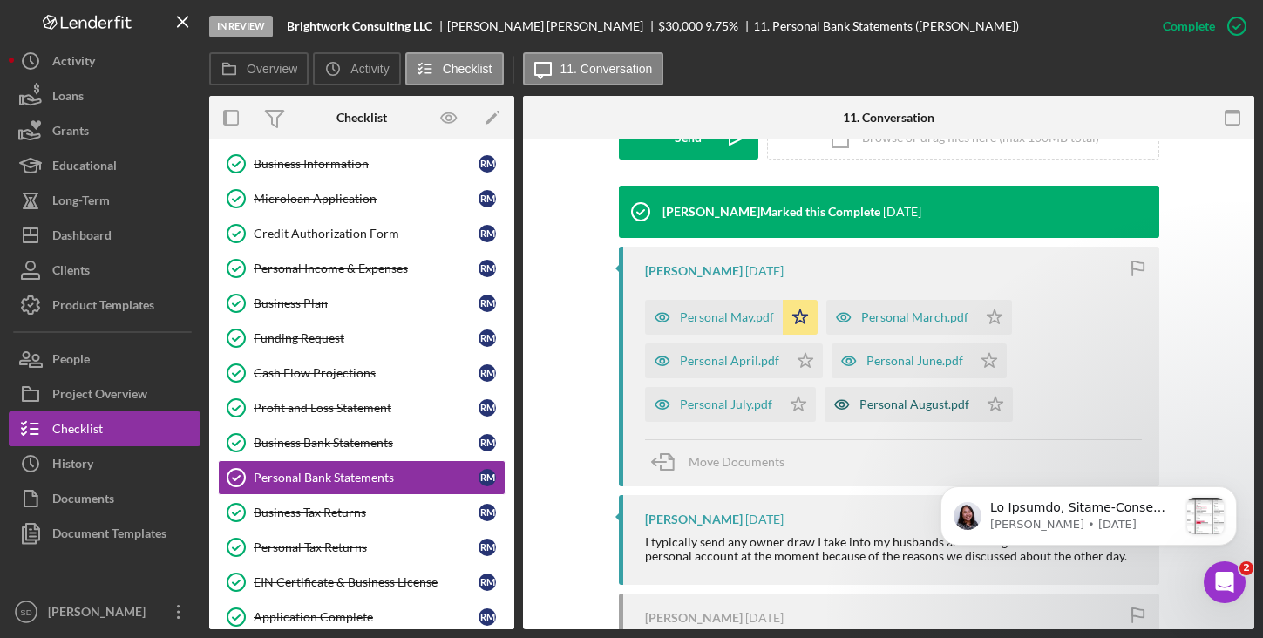
click at [871, 406] on div "Personal August.pdf" at bounding box center [914, 404] width 110 height 14
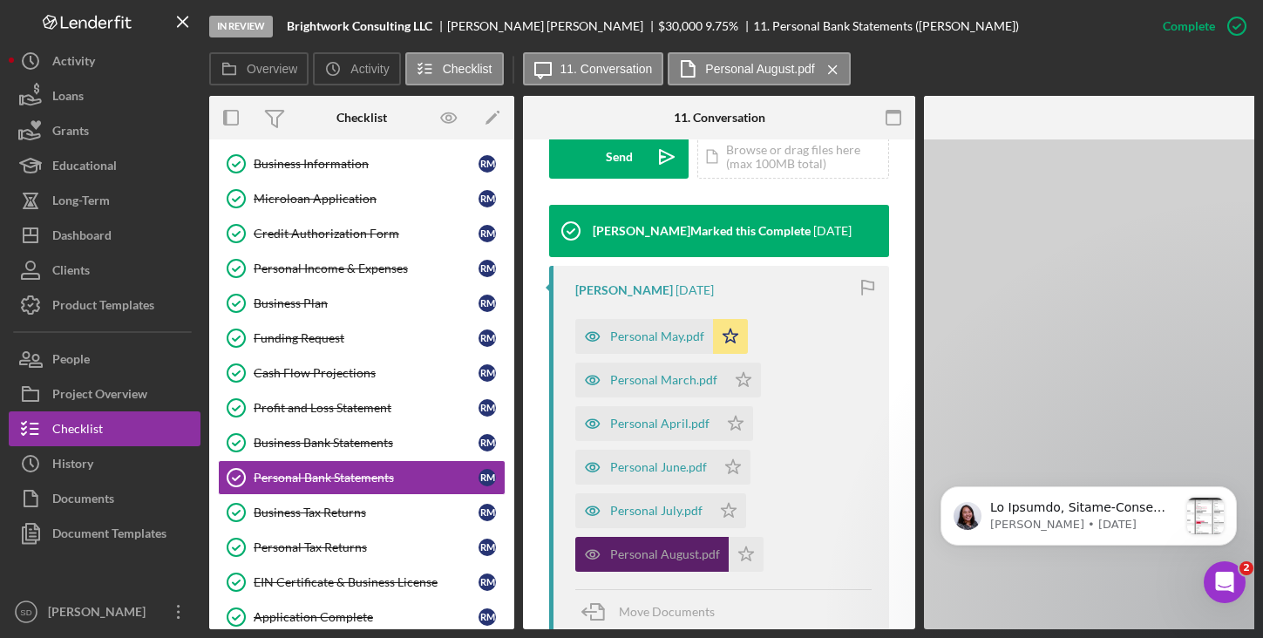
scroll to position [554, 0]
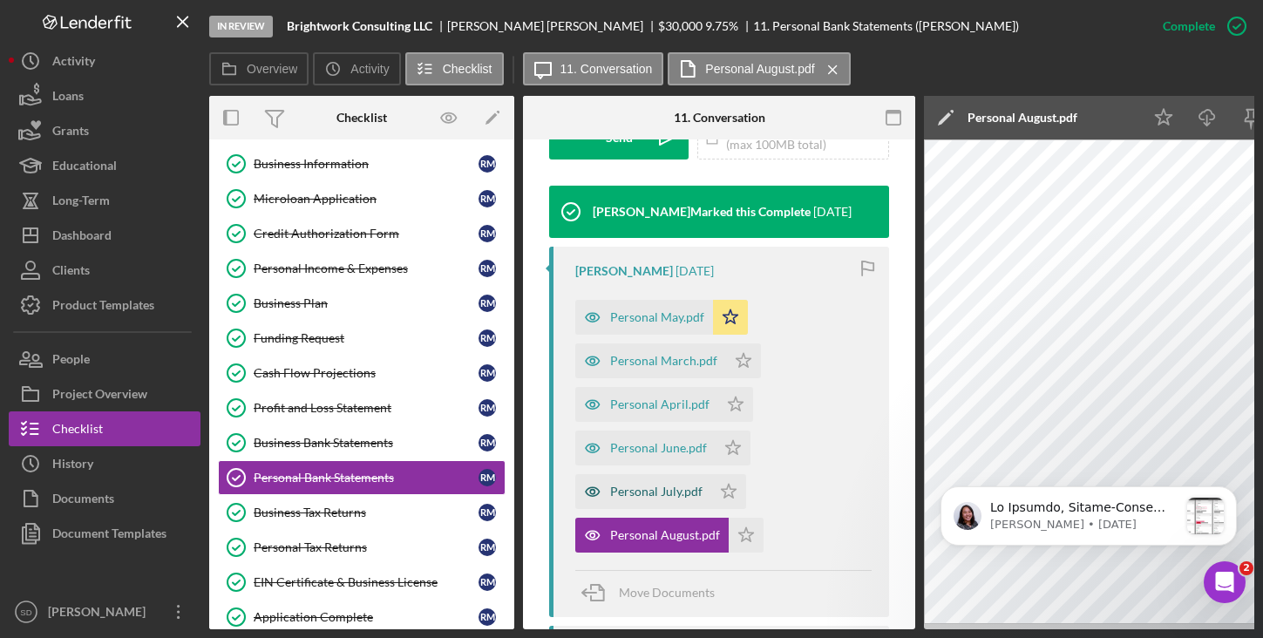
click at [632, 493] on div "Personal July.pdf" at bounding box center [656, 492] width 92 height 14
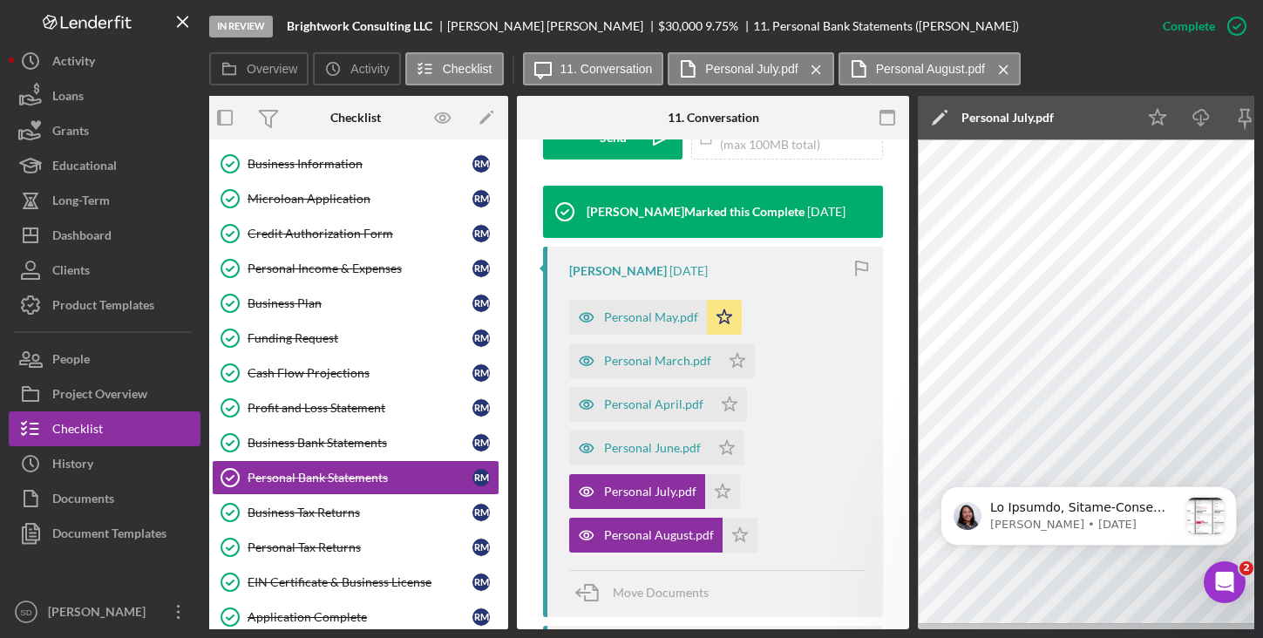
scroll to position [0, 0]
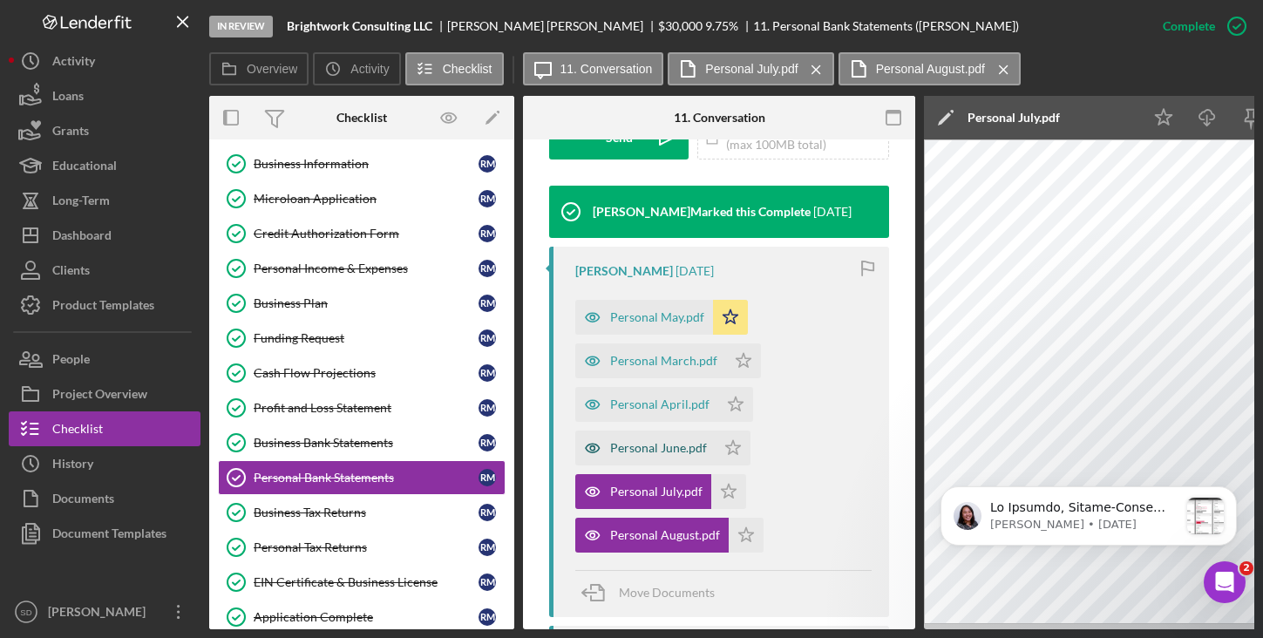
click at [656, 450] on div "Personal June.pdf" at bounding box center [658, 448] width 97 height 14
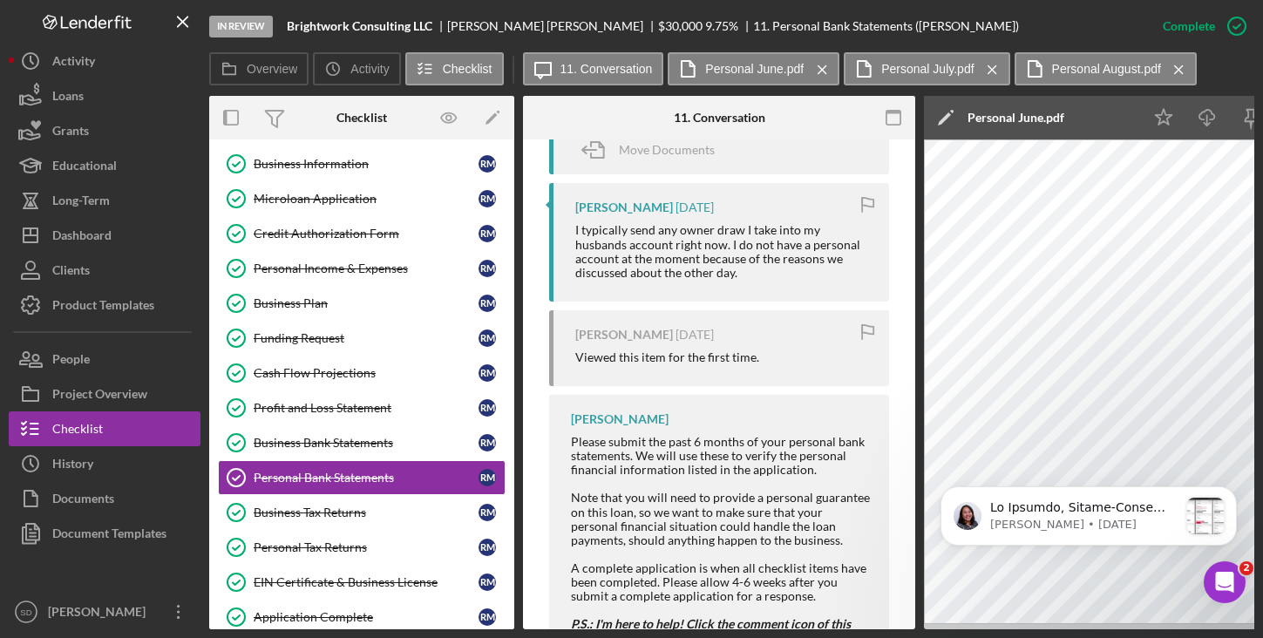
scroll to position [1000, 0]
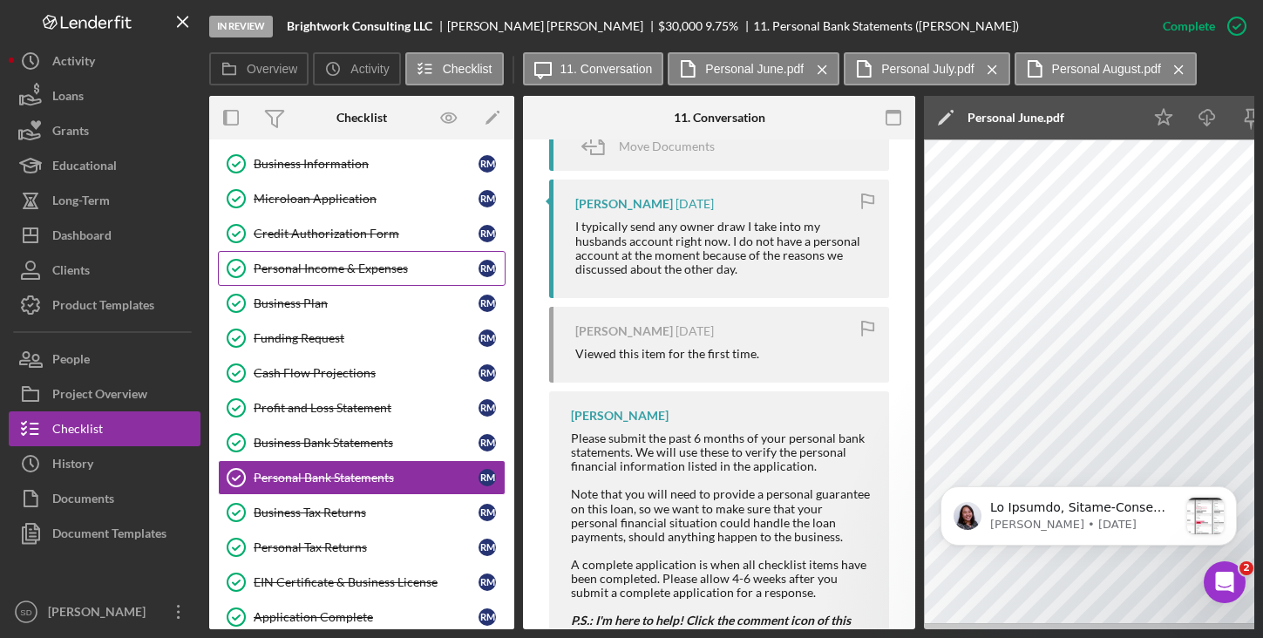
click at [366, 272] on div "Personal Income & Expenses" at bounding box center [366, 268] width 225 height 14
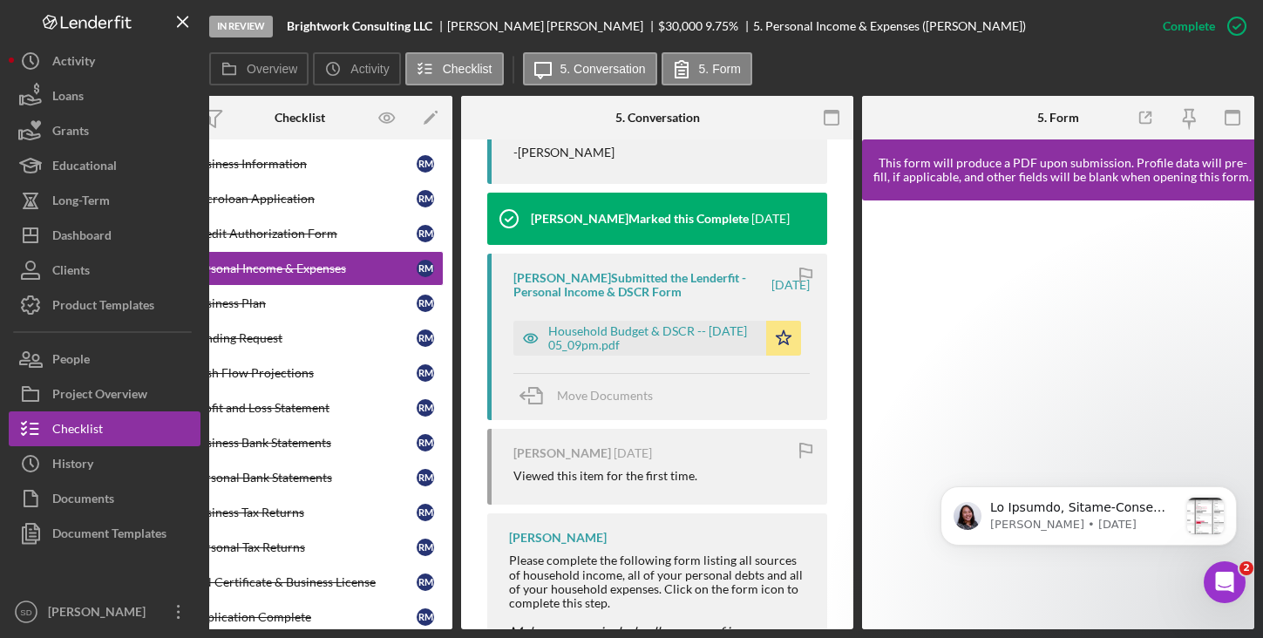
scroll to position [1535, 0]
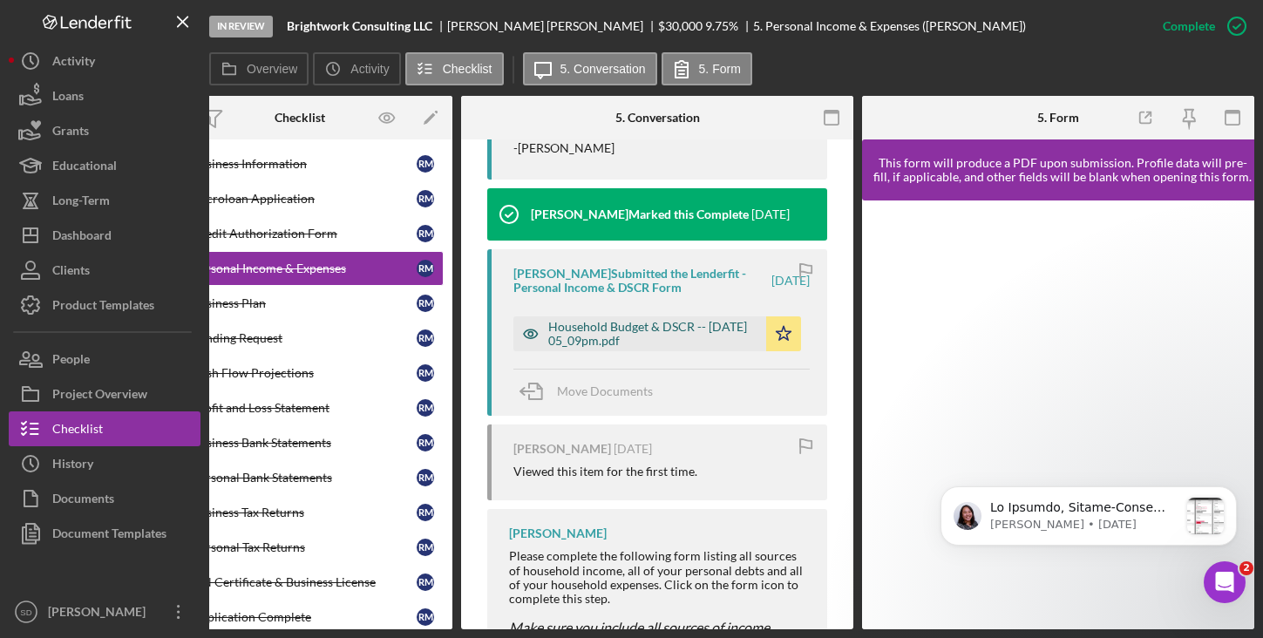
click at [627, 348] on div "Household Budget & DSCR -- [DATE] 05_09pm.pdf" at bounding box center [652, 334] width 209 height 28
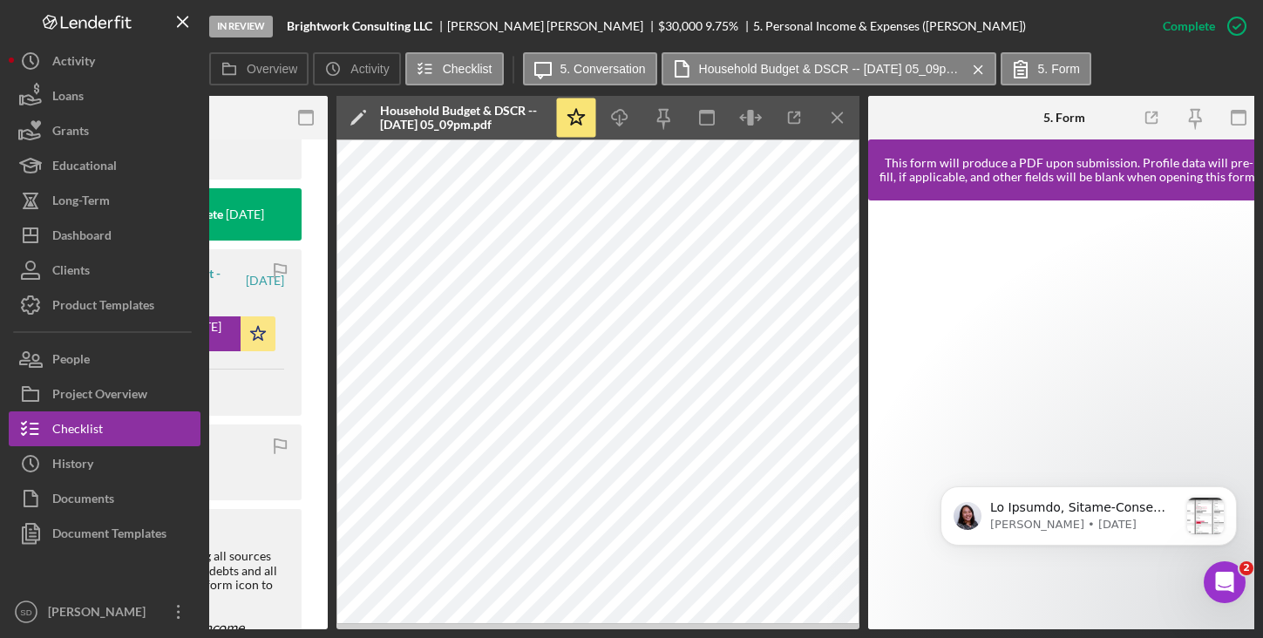
scroll to position [0, 593]
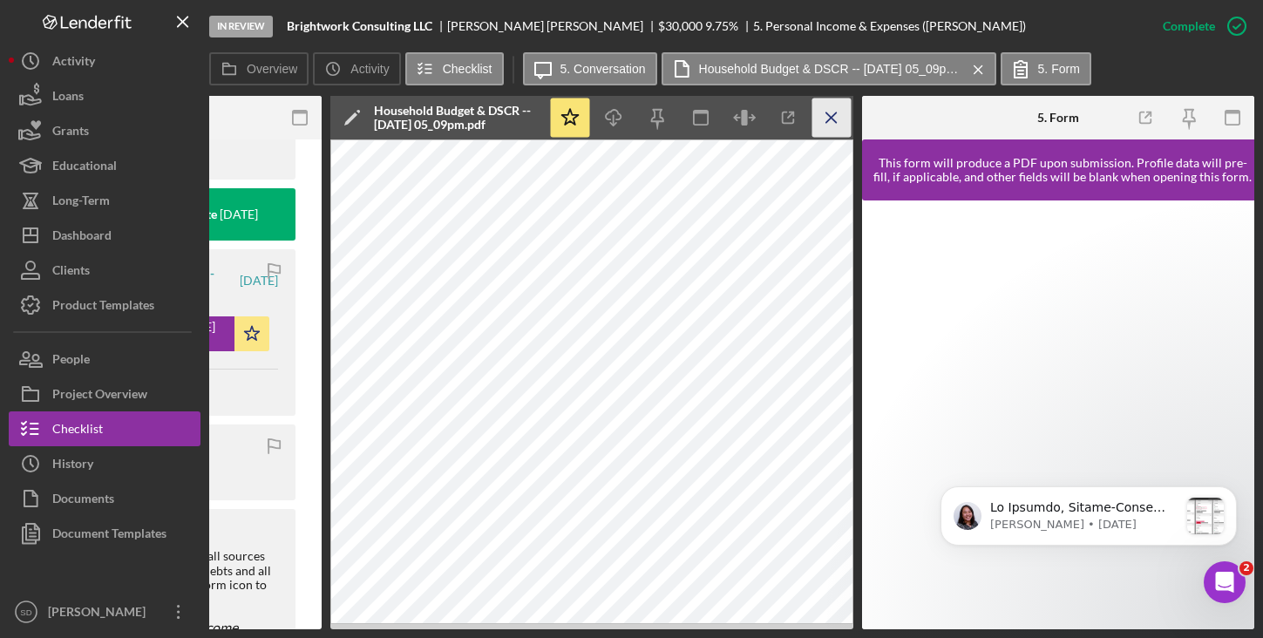
click at [846, 119] on icon "Icon/Menu Close" at bounding box center [831, 117] width 39 height 39
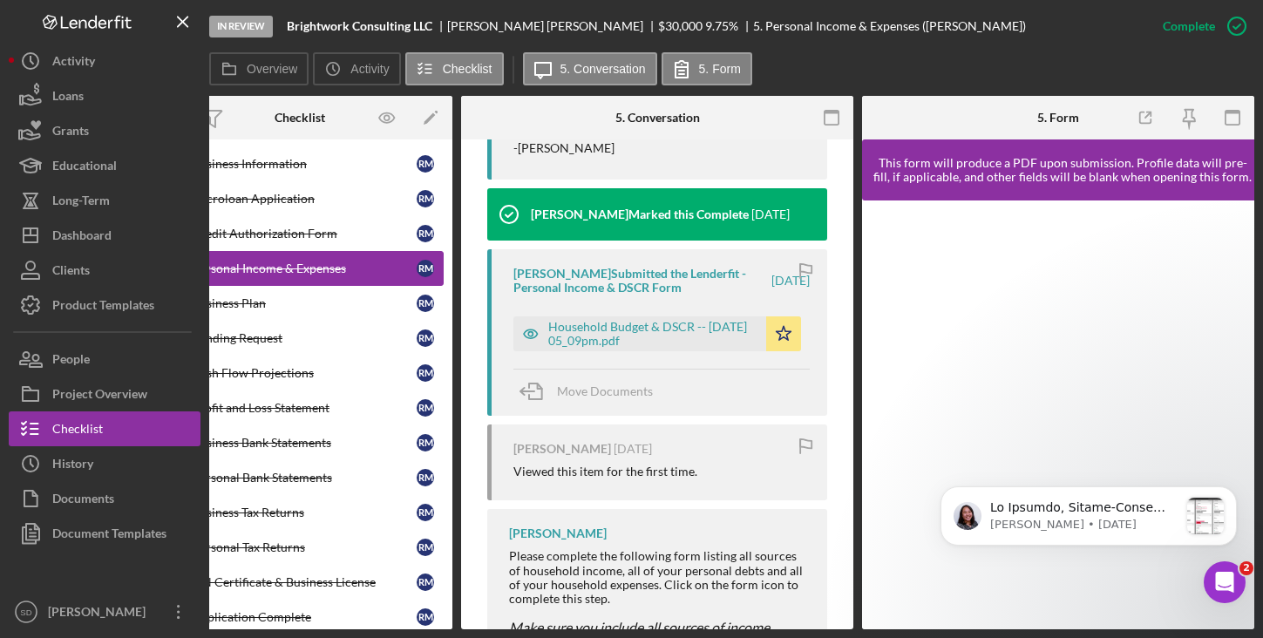
scroll to position [0, 0]
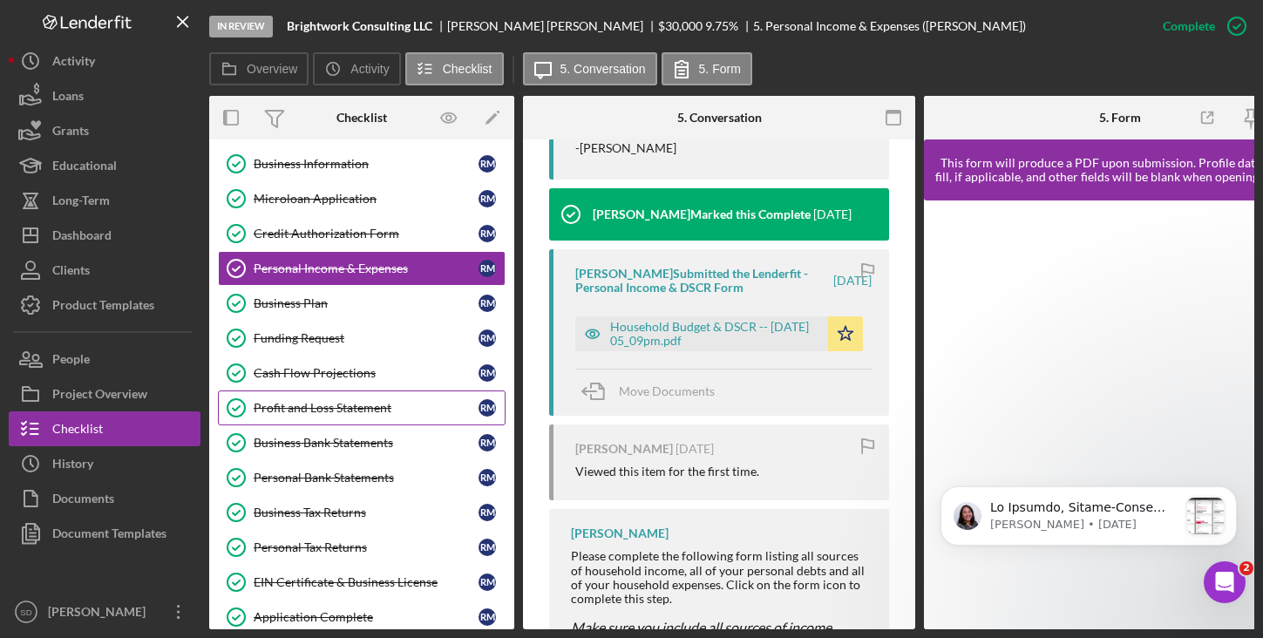
click at [332, 399] on link "Profit and Loss Statement Profit and Loss Statement R M" at bounding box center [362, 407] width 288 height 35
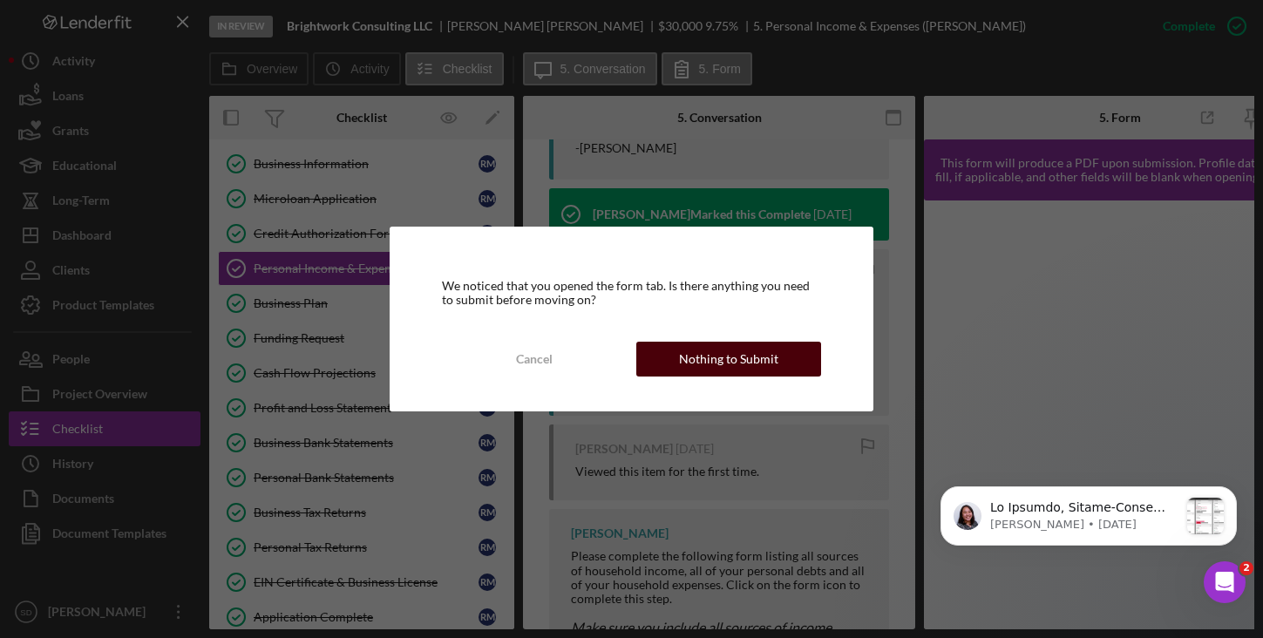
click at [713, 366] on div "Nothing to Submit" at bounding box center [728, 359] width 99 height 35
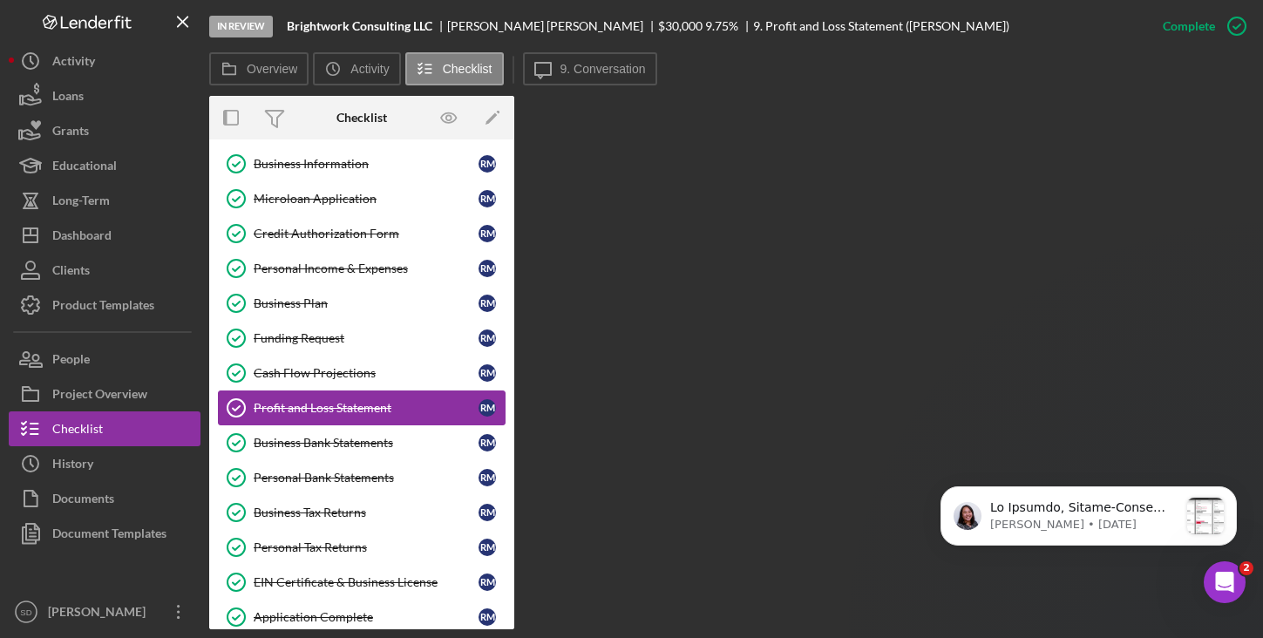
click at [327, 405] on div "Profit and Loss Statement" at bounding box center [366, 408] width 225 height 14
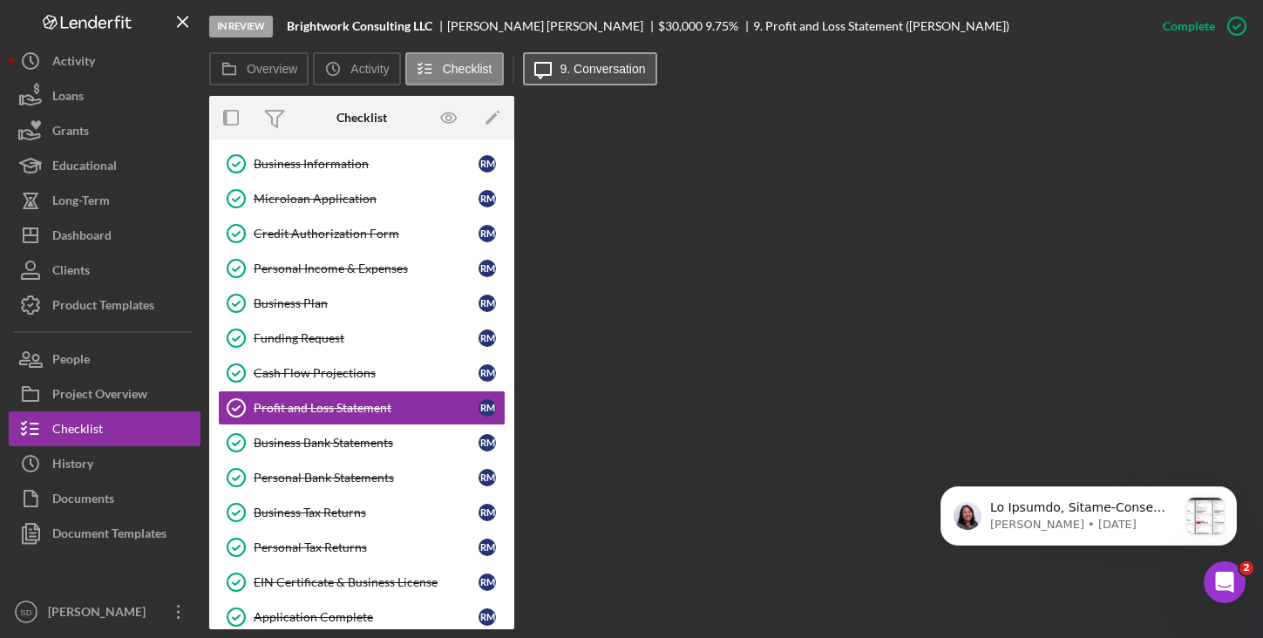
click at [580, 83] on button "Icon/Message 9. Conversation" at bounding box center [590, 68] width 134 height 33
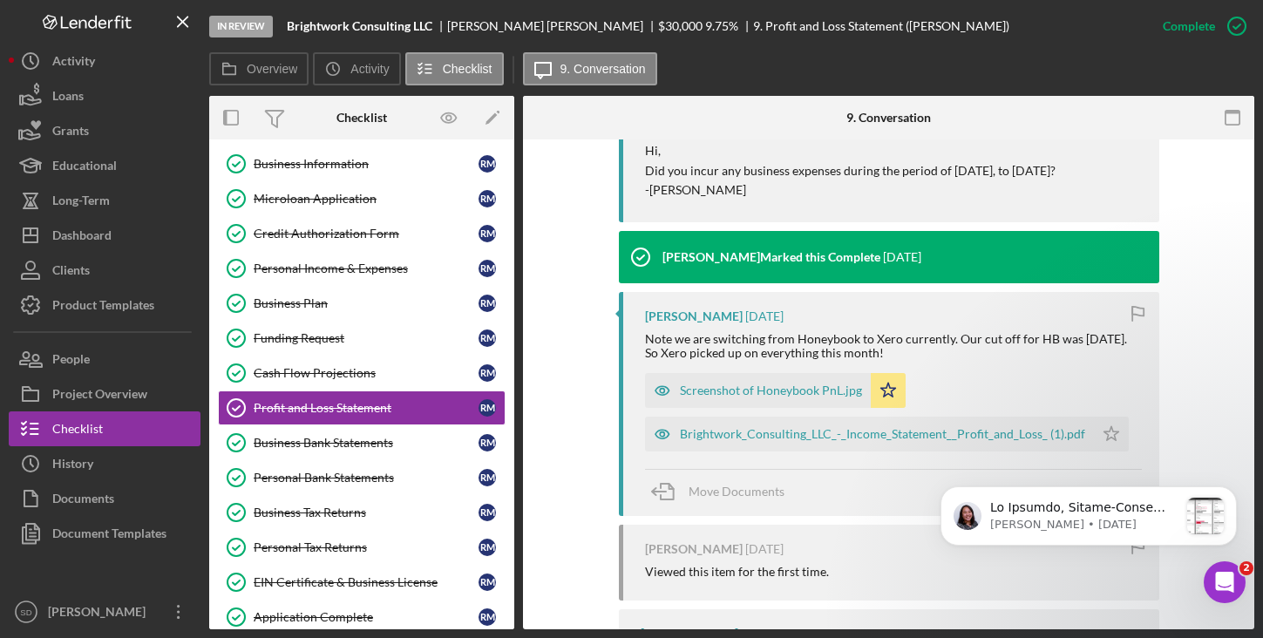
scroll to position [1379, 0]
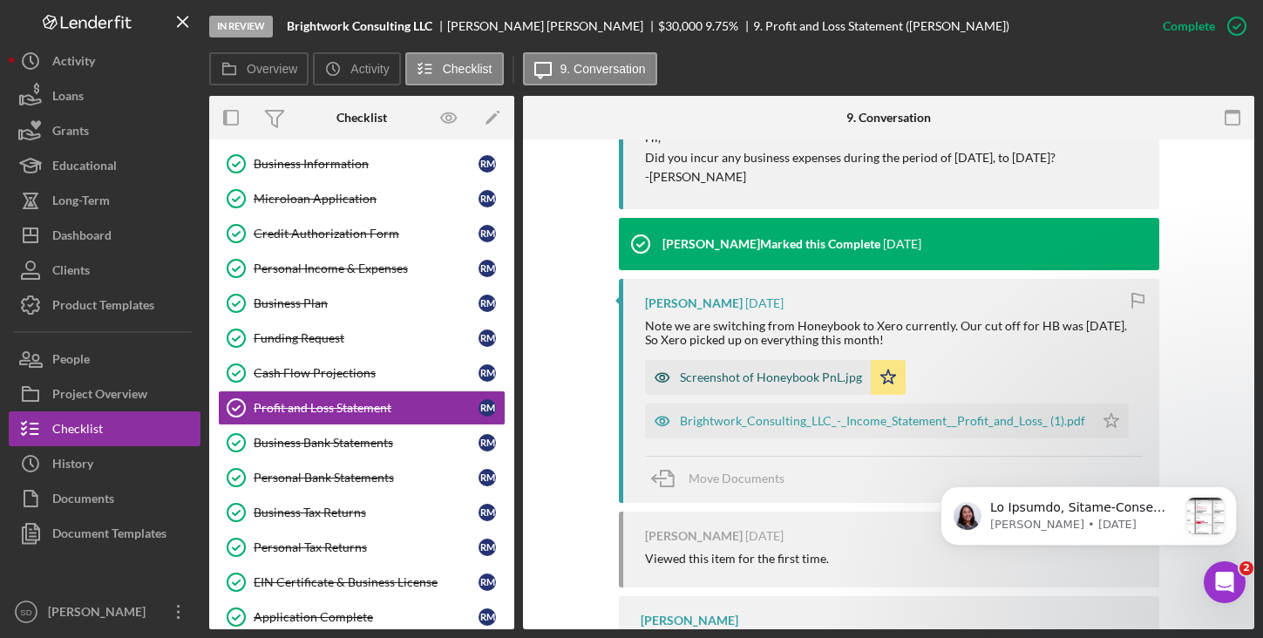
click at [730, 384] on div "Screenshot of Honeybook PnL.jpg" at bounding box center [771, 377] width 182 height 14
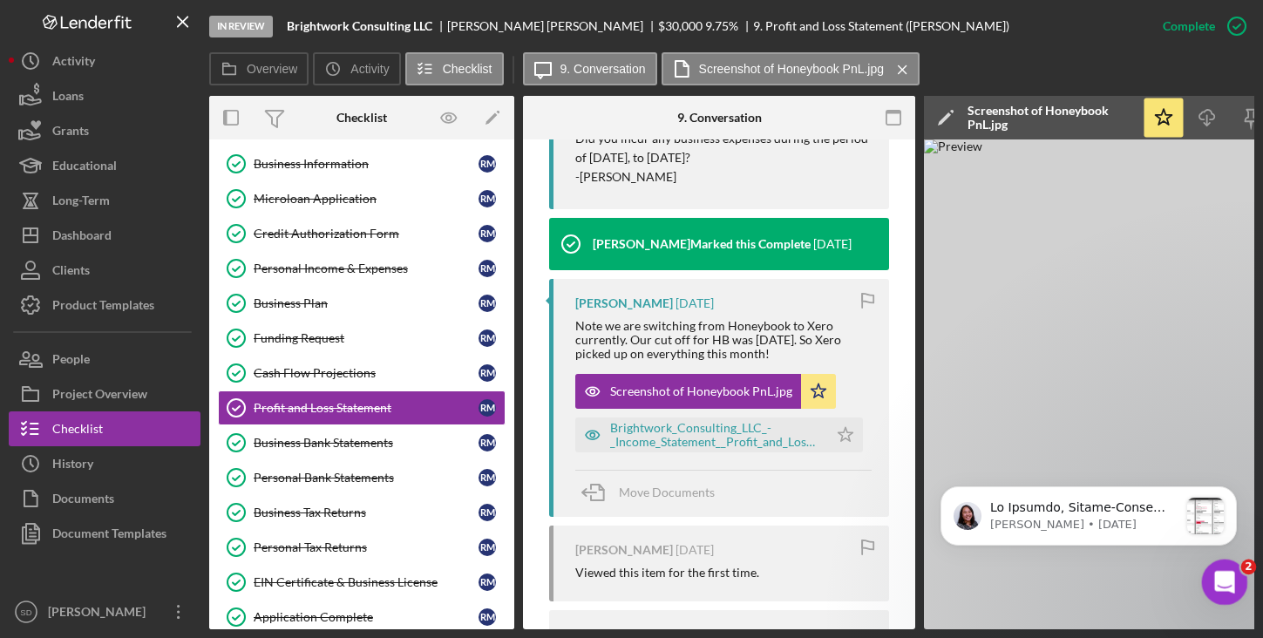
click at [1218, 586] on icon "Open Intercom Messenger" at bounding box center [1222, 580] width 29 height 29
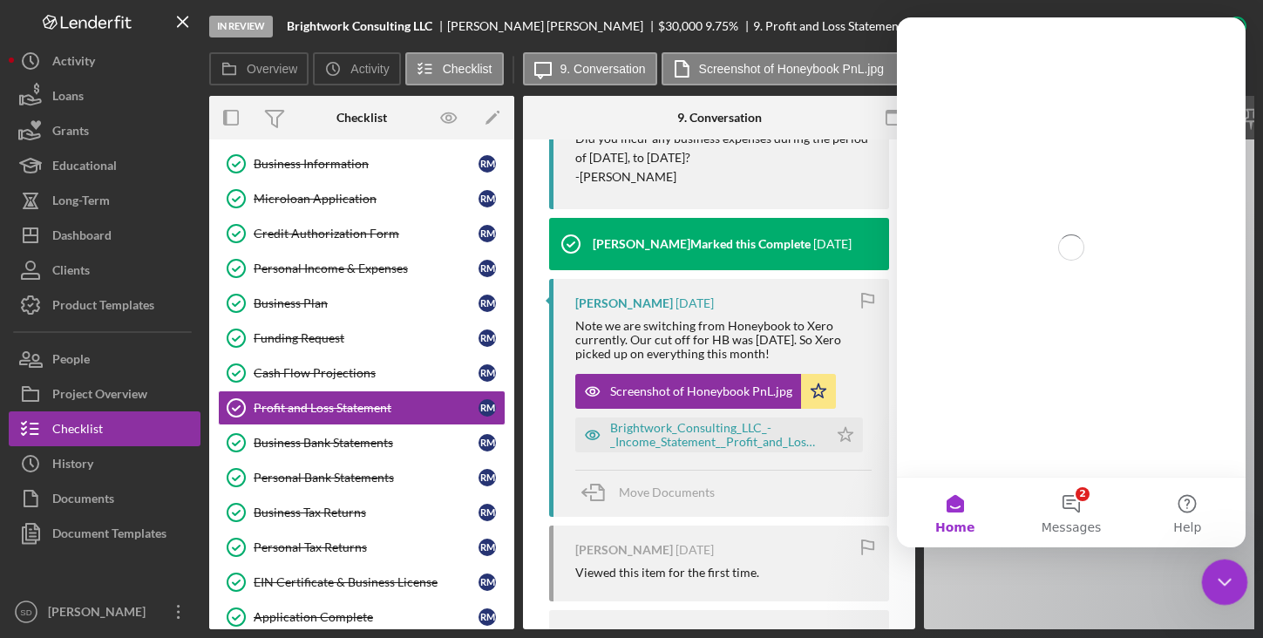
scroll to position [0, 0]
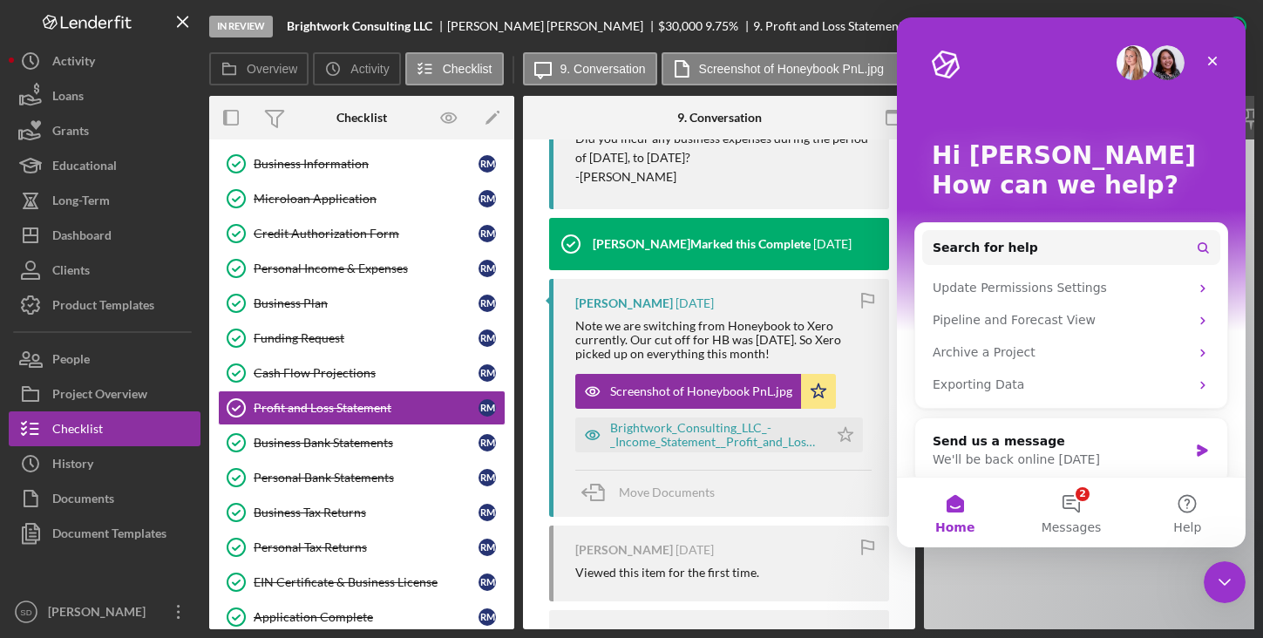
click at [1036, 578] on img at bounding box center [1185, 384] width 523 height 490
click at [1208, 62] on icon "Close" at bounding box center [1212, 61] width 14 height 14
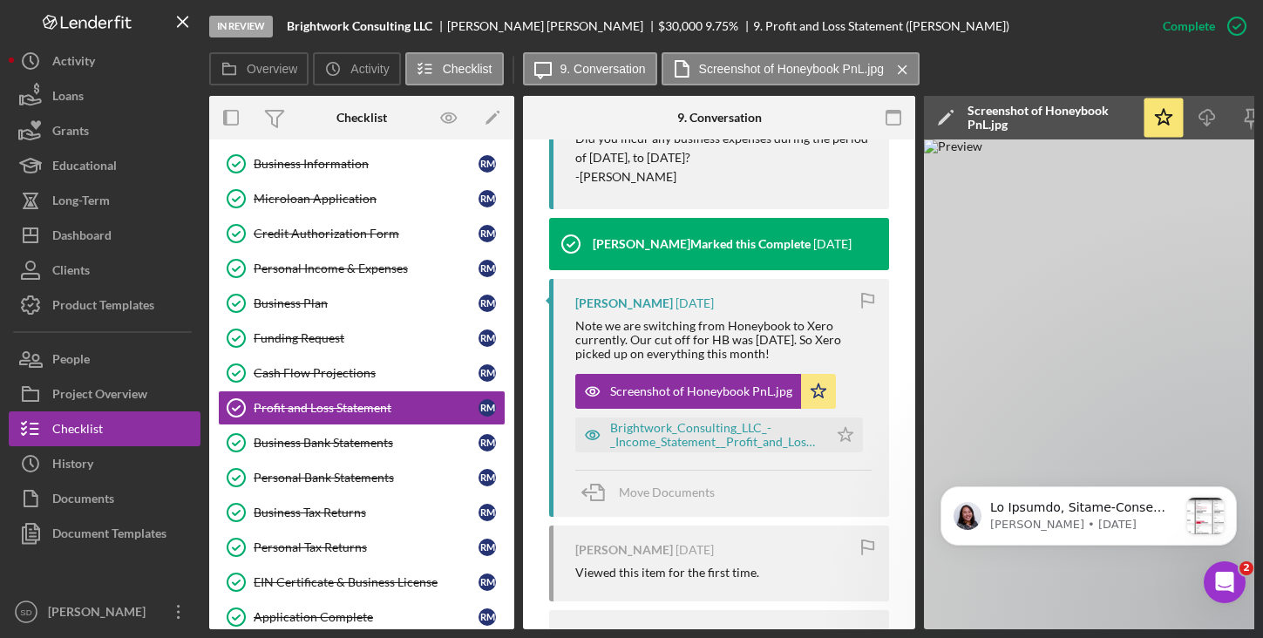
scroll to position [0, 193]
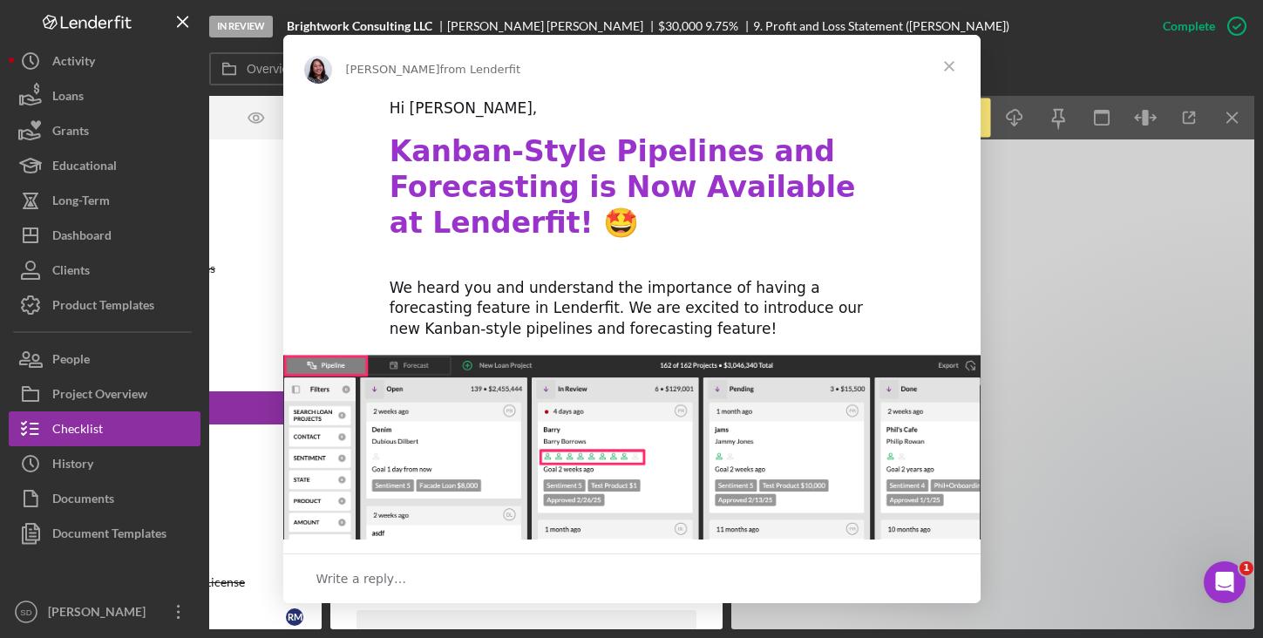
scroll to position [0, 0]
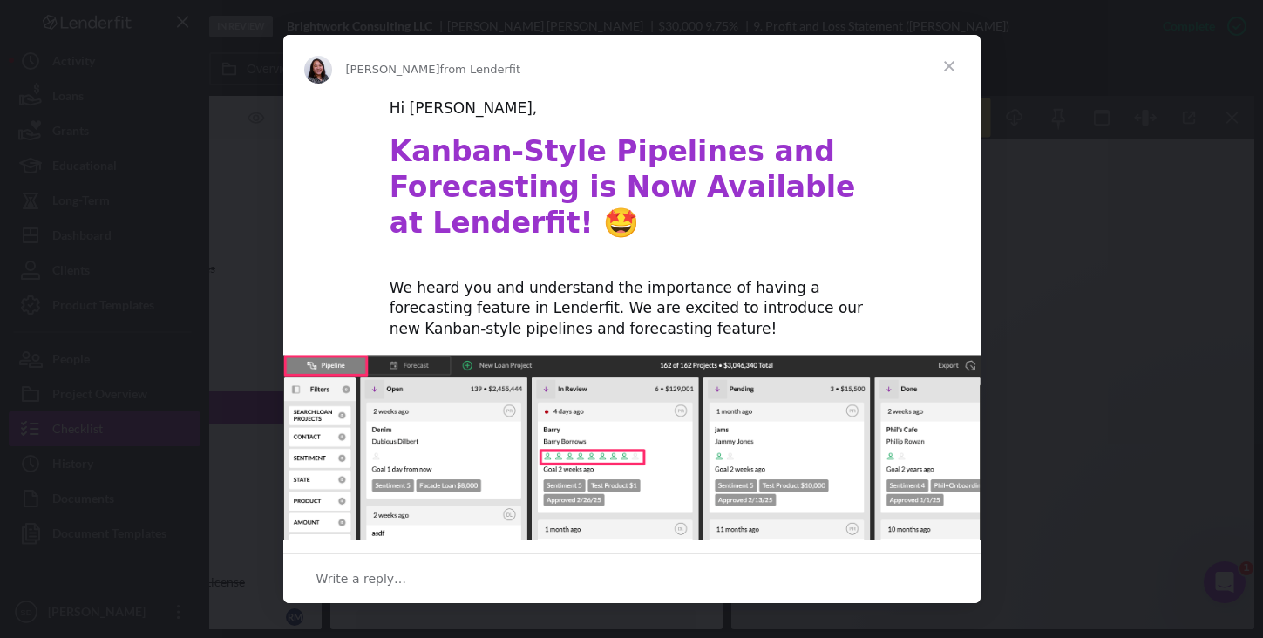
click at [953, 69] on span "Close" at bounding box center [949, 66] width 63 height 63
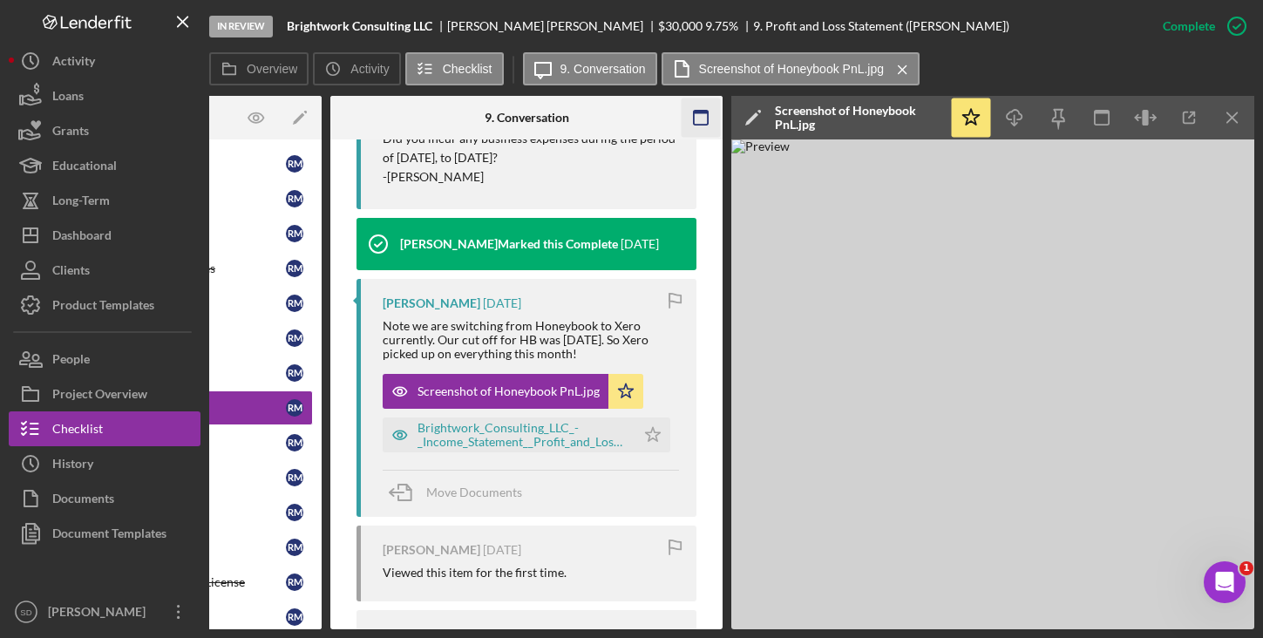
click at [697, 123] on icon "button" at bounding box center [700, 117] width 39 height 39
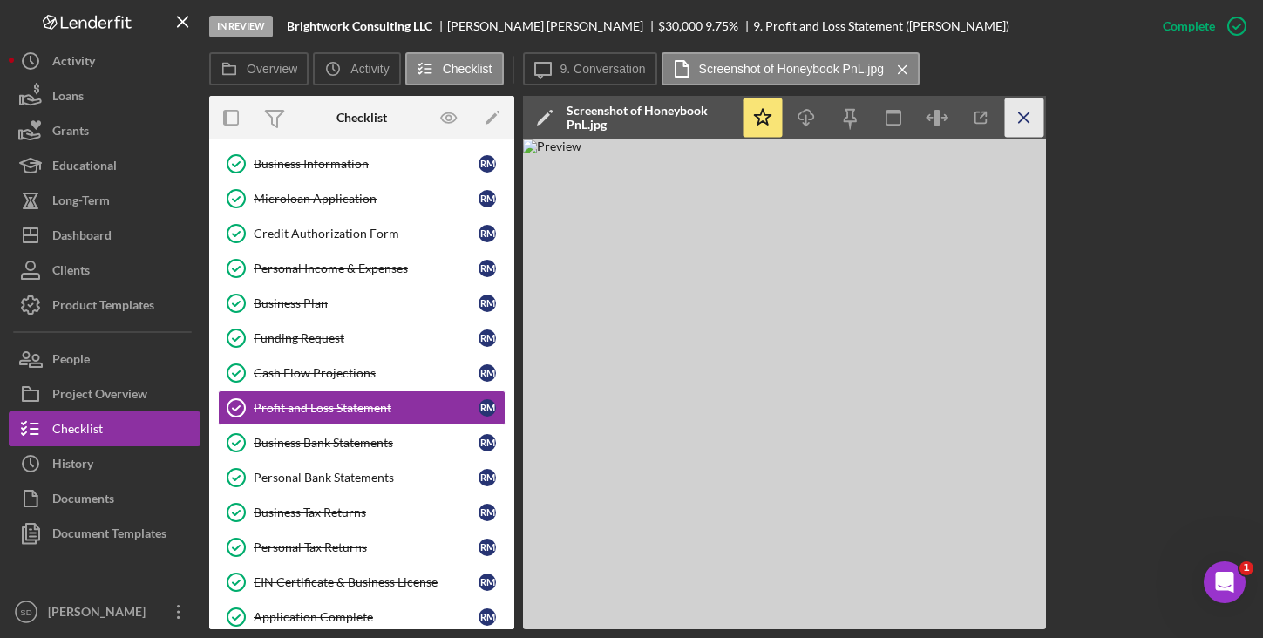
click at [1026, 118] on icon "Icon/Menu Close" at bounding box center [1024, 117] width 39 height 39
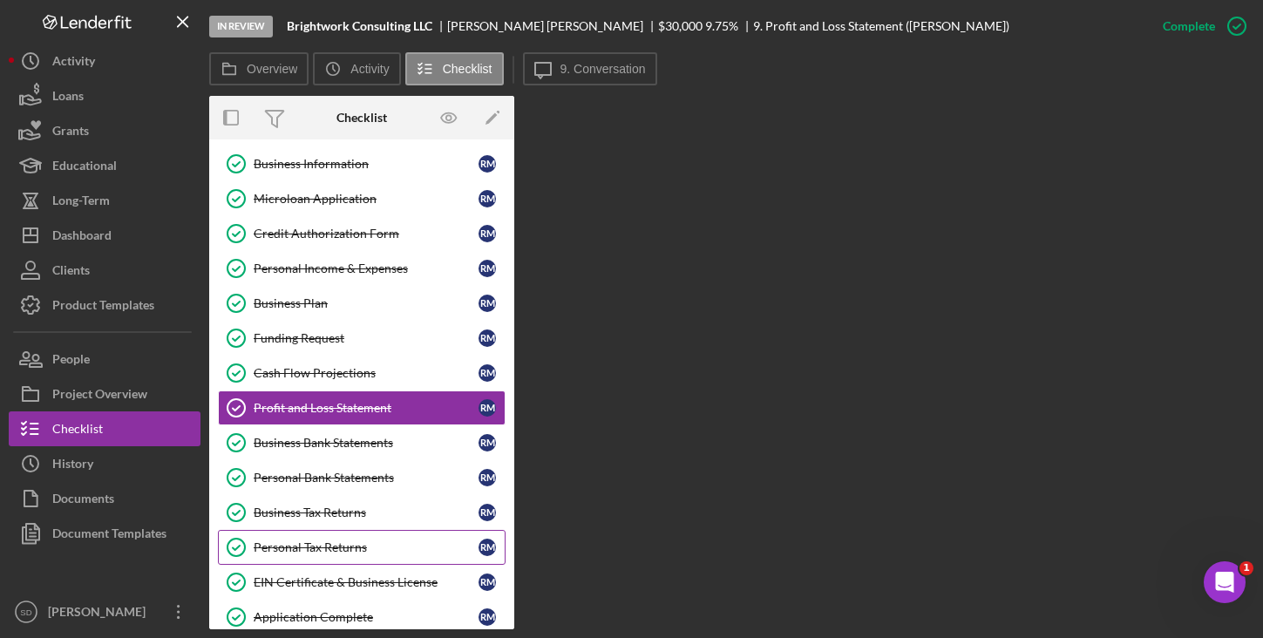
click at [310, 543] on div "Personal Tax Returns" at bounding box center [366, 547] width 225 height 14
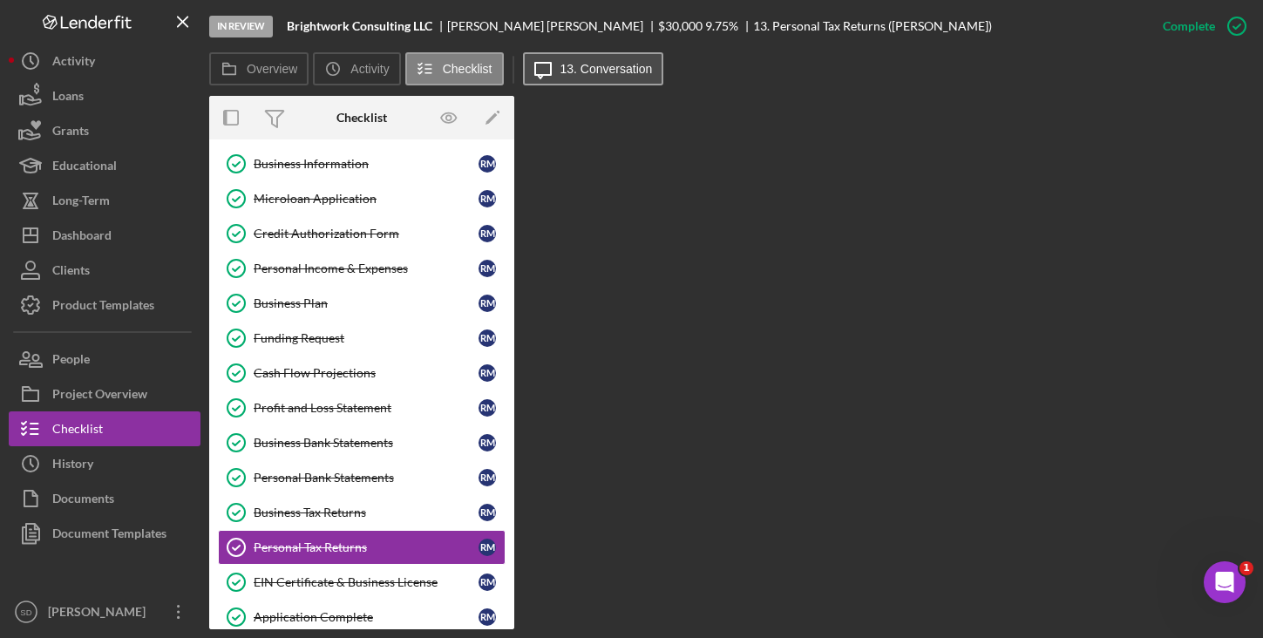
click at [593, 62] on label "13. Conversation" at bounding box center [606, 69] width 92 height 14
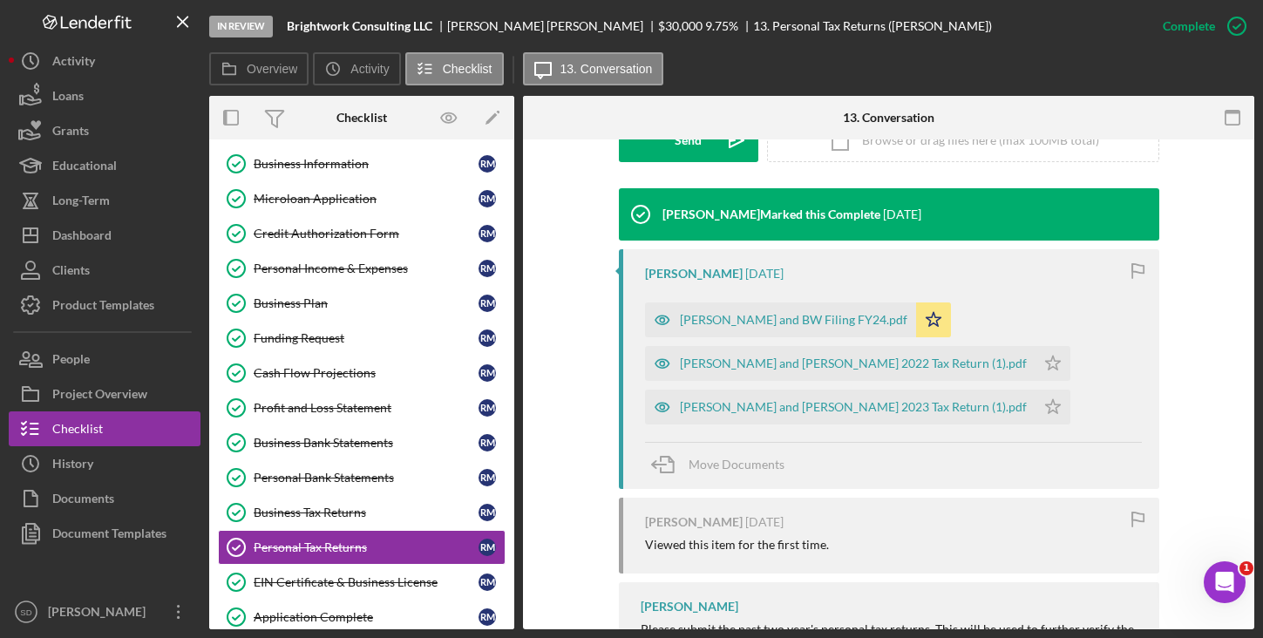
scroll to position [636, 0]
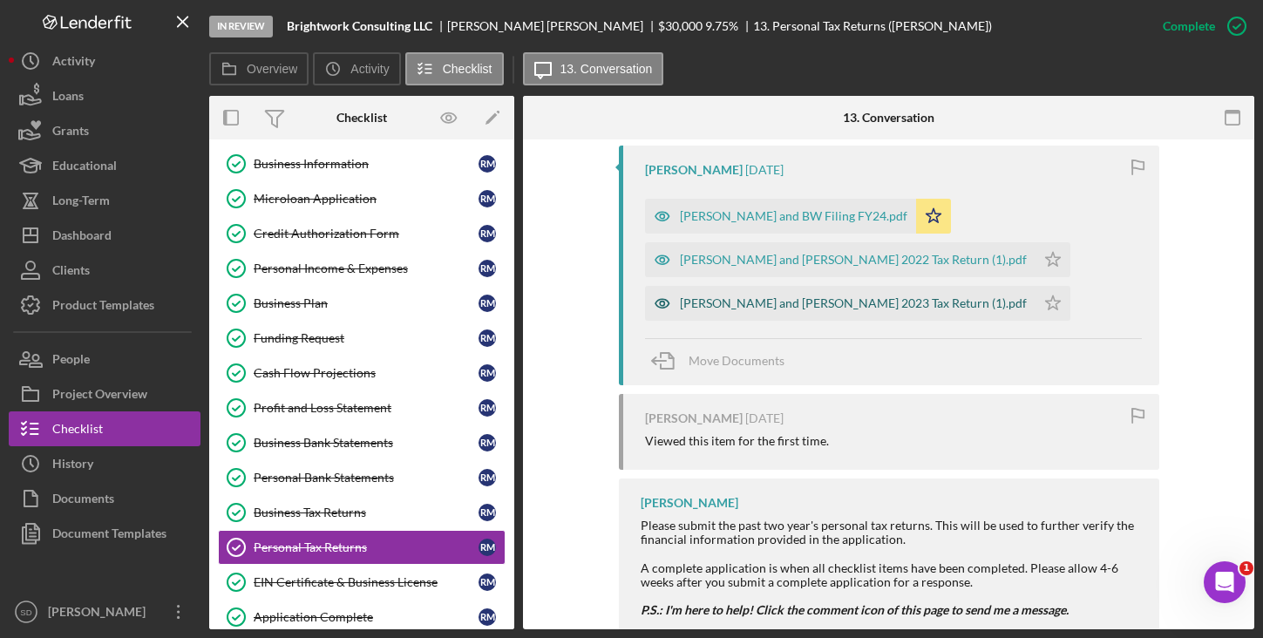
click at [807, 302] on div "[PERSON_NAME] and [PERSON_NAME] 2023 Tax Return (1).pdf" at bounding box center [853, 303] width 347 height 14
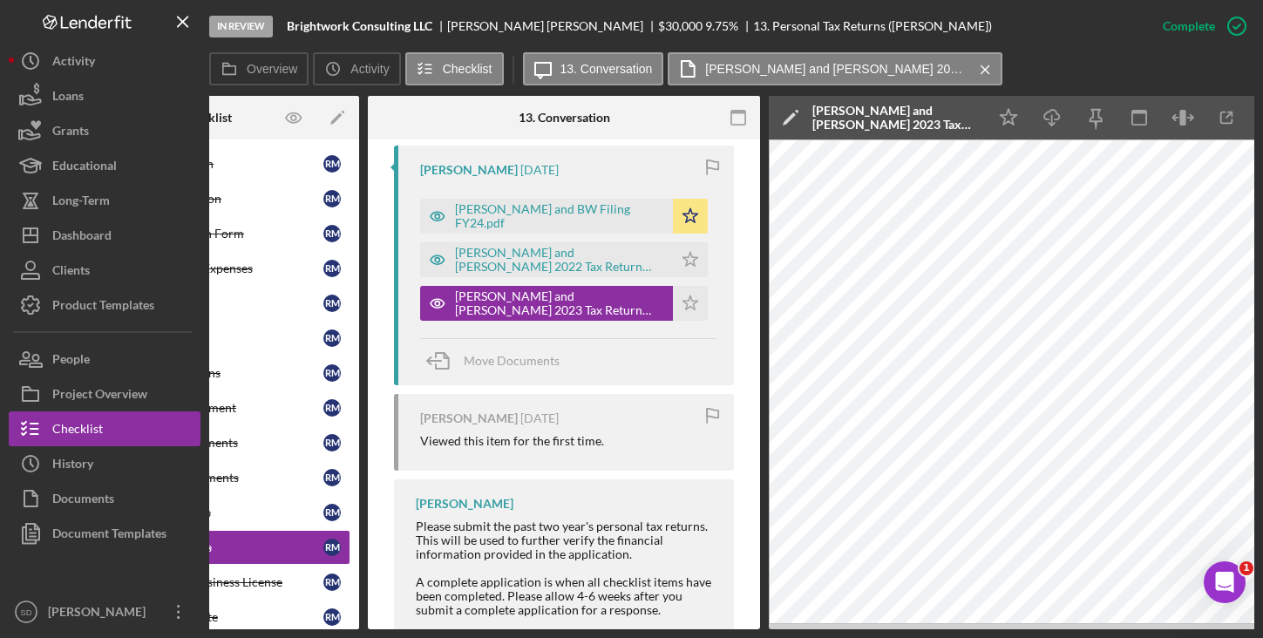
scroll to position [0, 193]
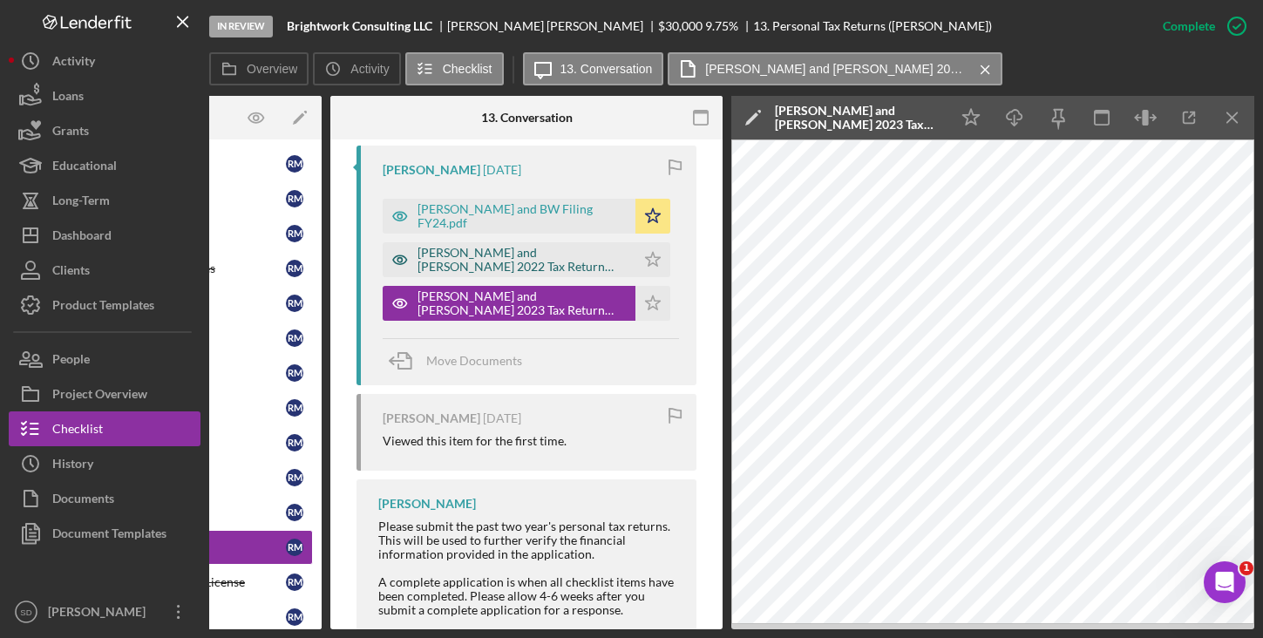
click at [472, 260] on div "[PERSON_NAME] and [PERSON_NAME] 2022 Tax Return (1).pdf" at bounding box center [521, 260] width 209 height 28
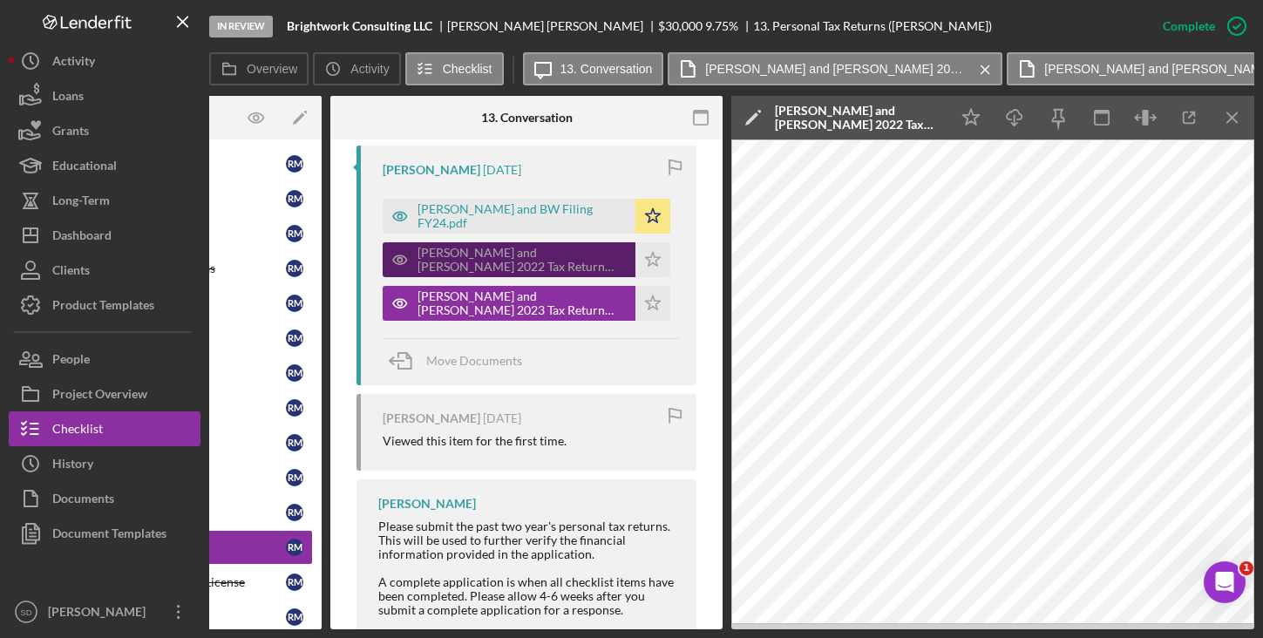
click at [552, 263] on div "[PERSON_NAME] and [PERSON_NAME] 2022 Tax Return (1).pdf" at bounding box center [521, 260] width 209 height 28
click at [561, 268] on div "[PERSON_NAME] and [PERSON_NAME] 2022 Tax Return (1).pdf" at bounding box center [521, 260] width 209 height 28
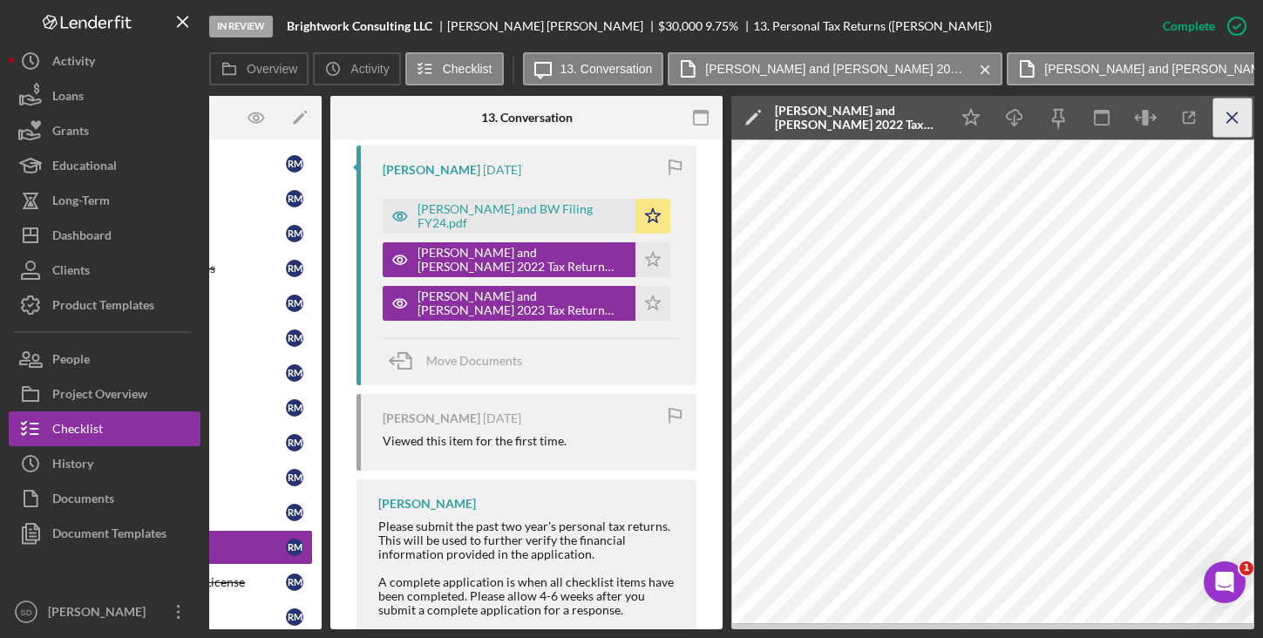
click at [1237, 119] on icon "Icon/Menu Close" at bounding box center [1232, 117] width 39 height 39
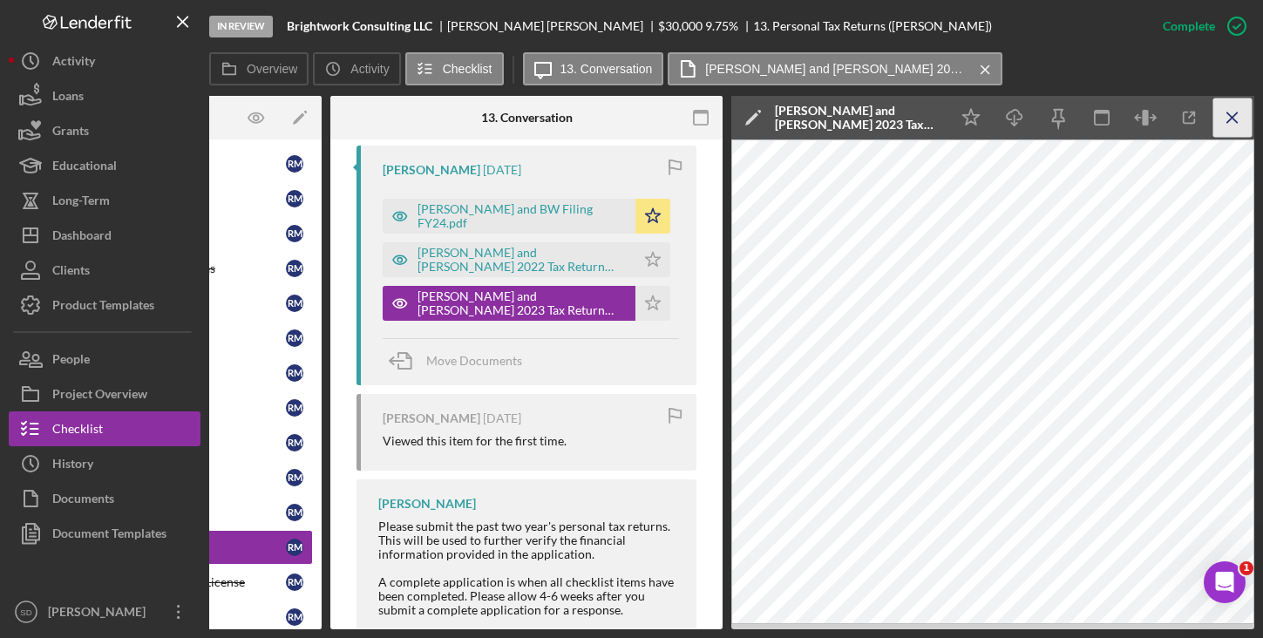
click at [1241, 123] on icon "Icon/Menu Close" at bounding box center [1232, 117] width 39 height 39
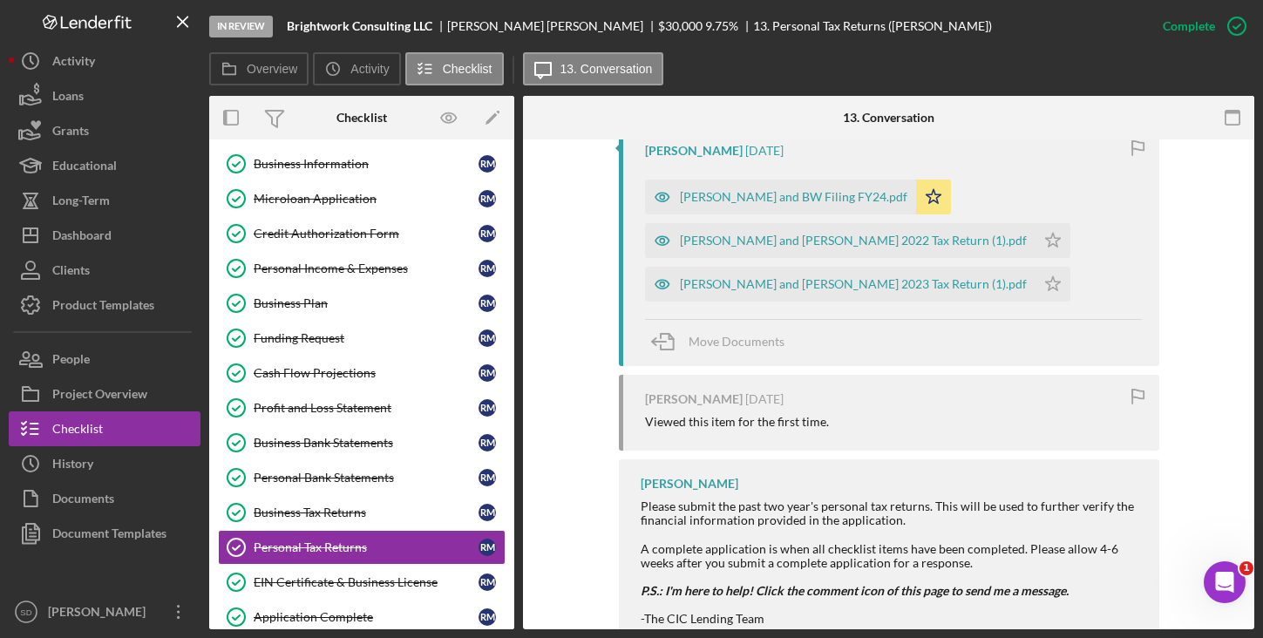
scroll to position [636, 0]
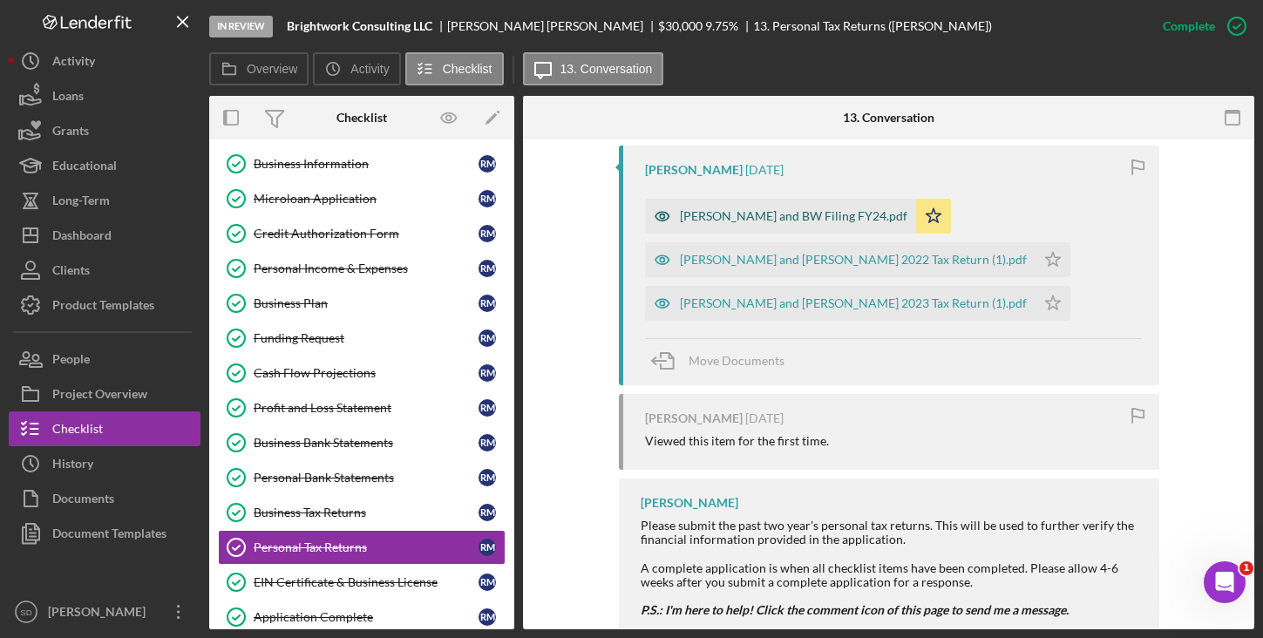
click at [776, 227] on div "[PERSON_NAME] and BW Filing FY24.pdf" at bounding box center [780, 216] width 271 height 35
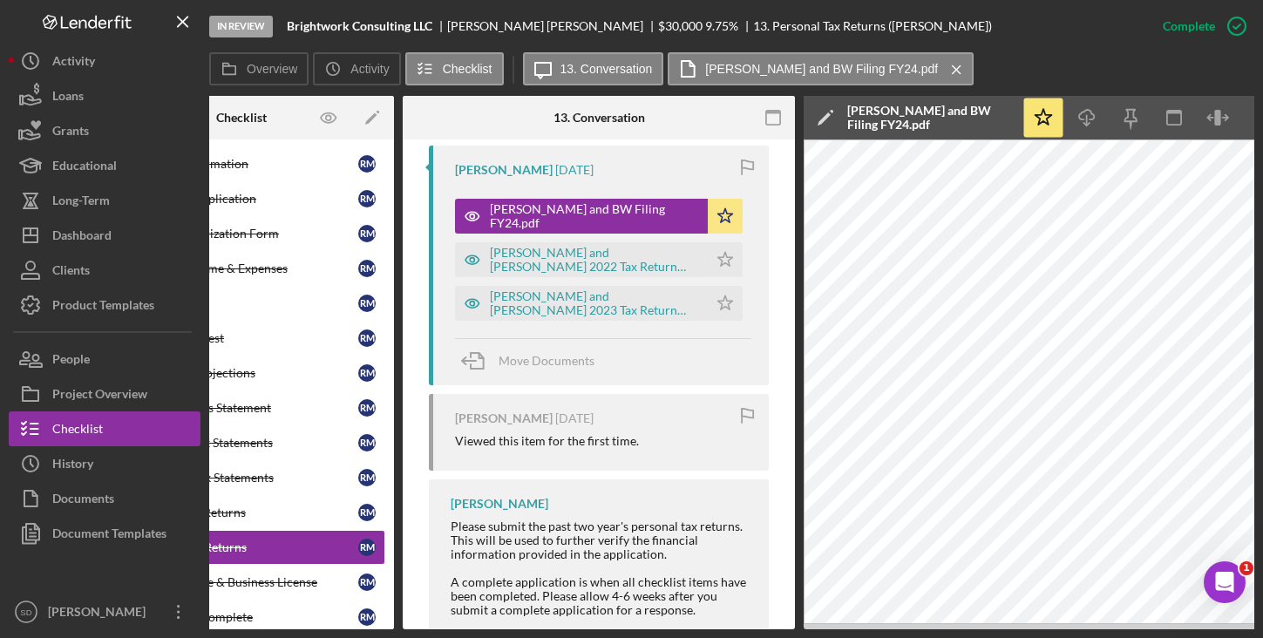
scroll to position [0, 193]
